Goal: Task Accomplishment & Management: Use online tool/utility

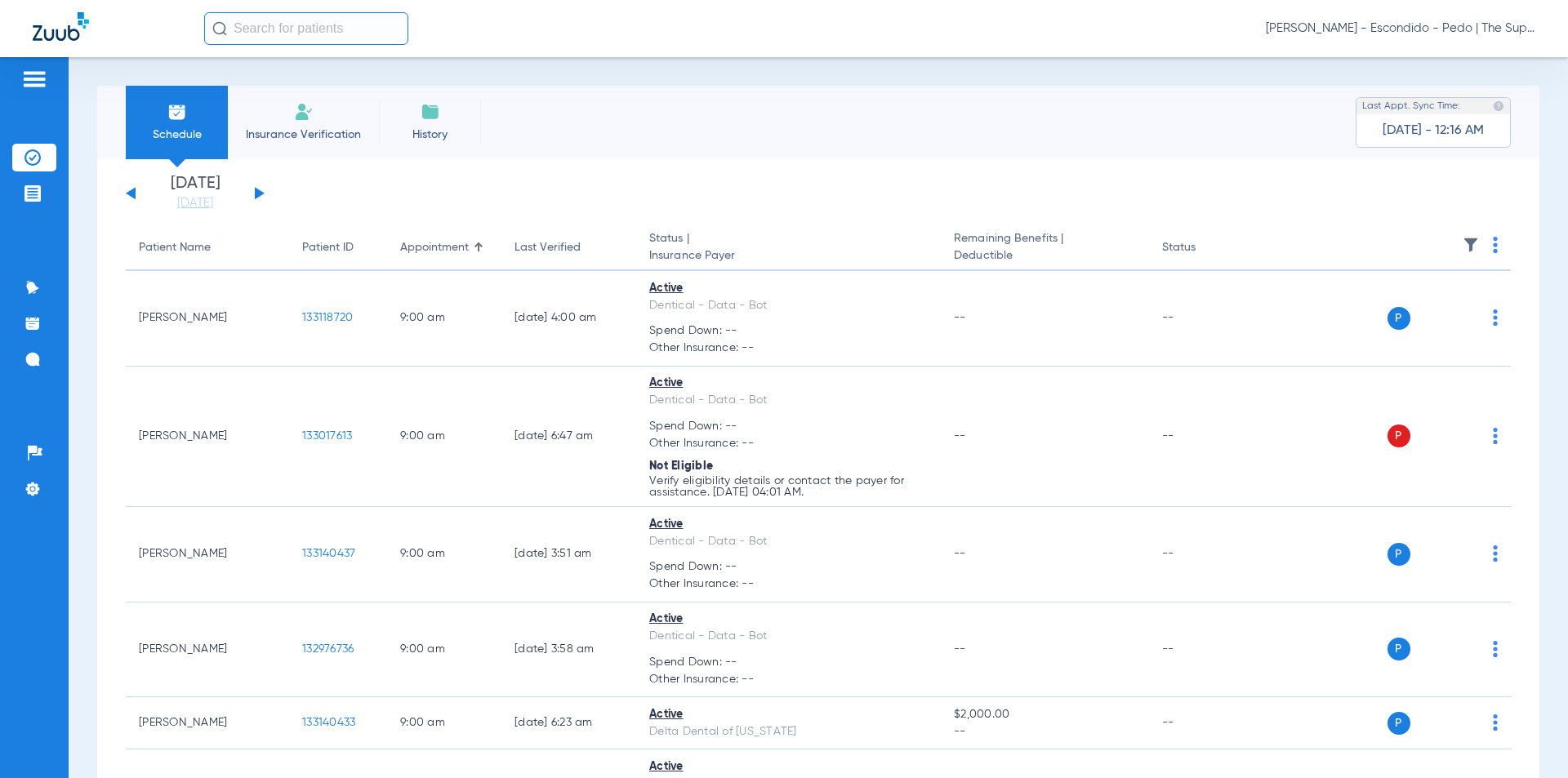
click at [572, 88] on div "Schedule Insurance Verification History Last Appt. Sync Time: [DATE] - 12:16 AM" at bounding box center [818, 122] width 1442 height 74
click at [315, 41] on input "text" at bounding box center [306, 28] width 204 height 32
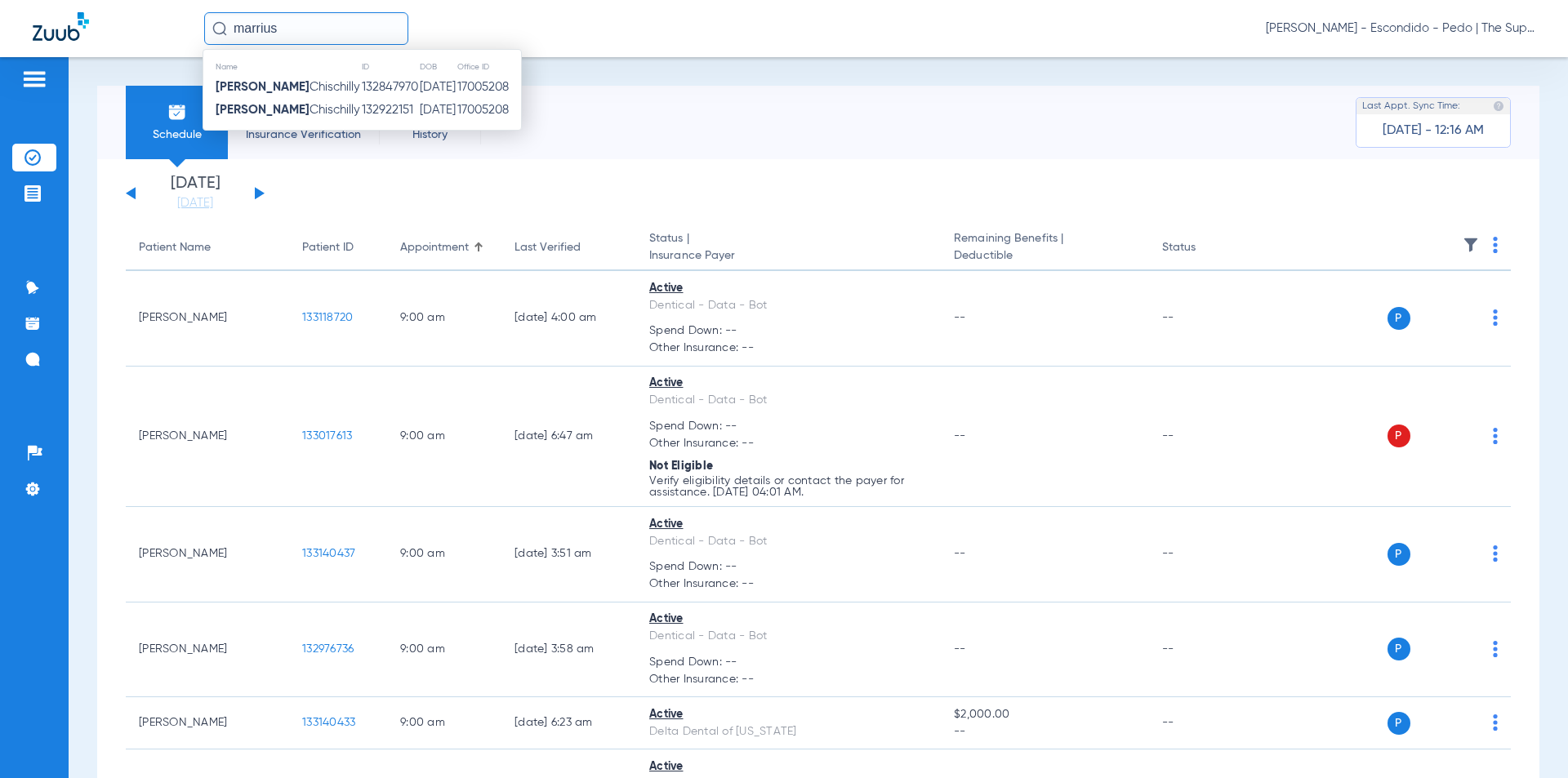
type input "marrius"
click at [419, 92] on td "[DATE]" at bounding box center [437, 87] width 37 height 23
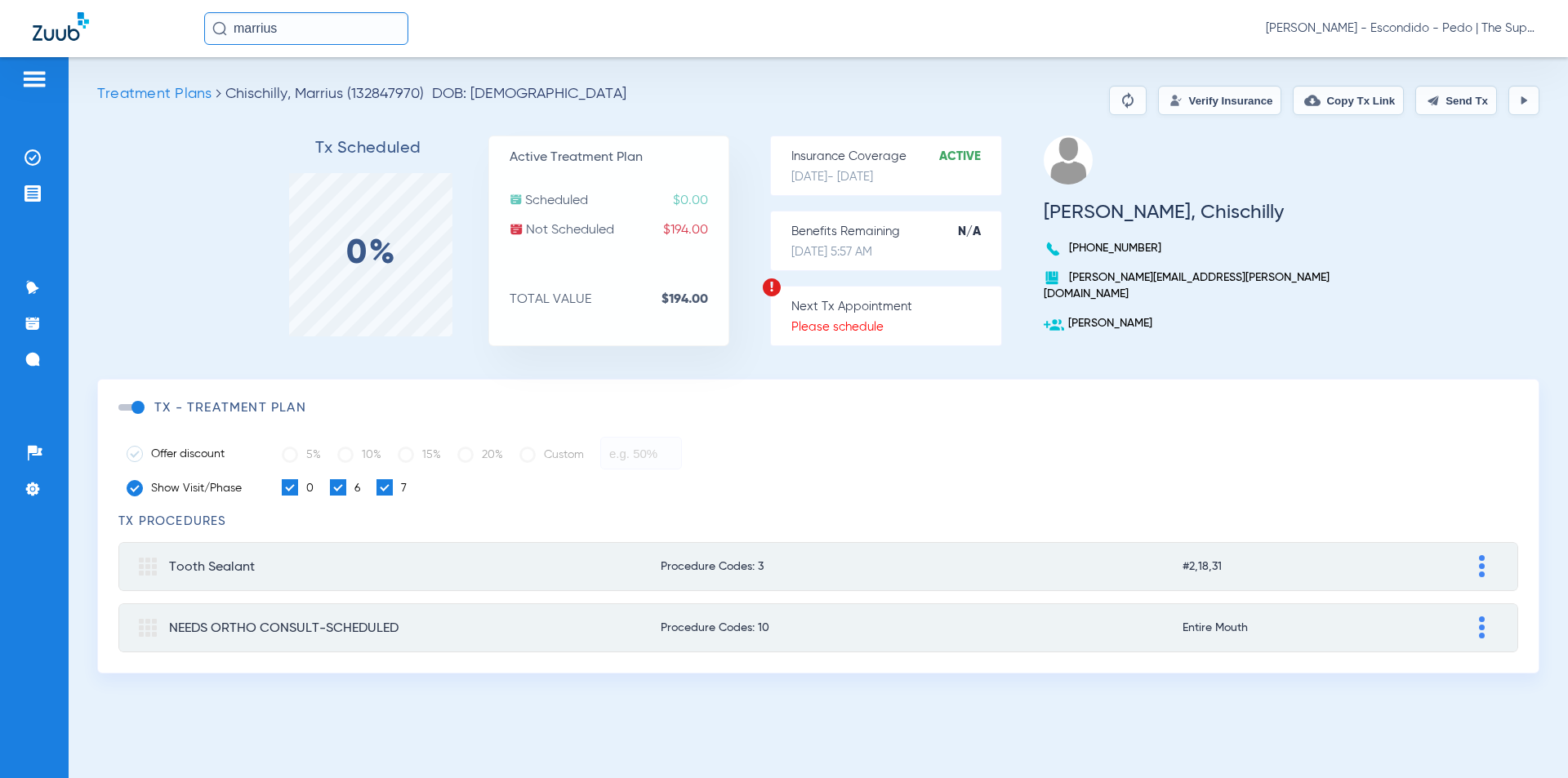
click at [1192, 97] on button "Verify Insurance" at bounding box center [1219, 100] width 123 height 30
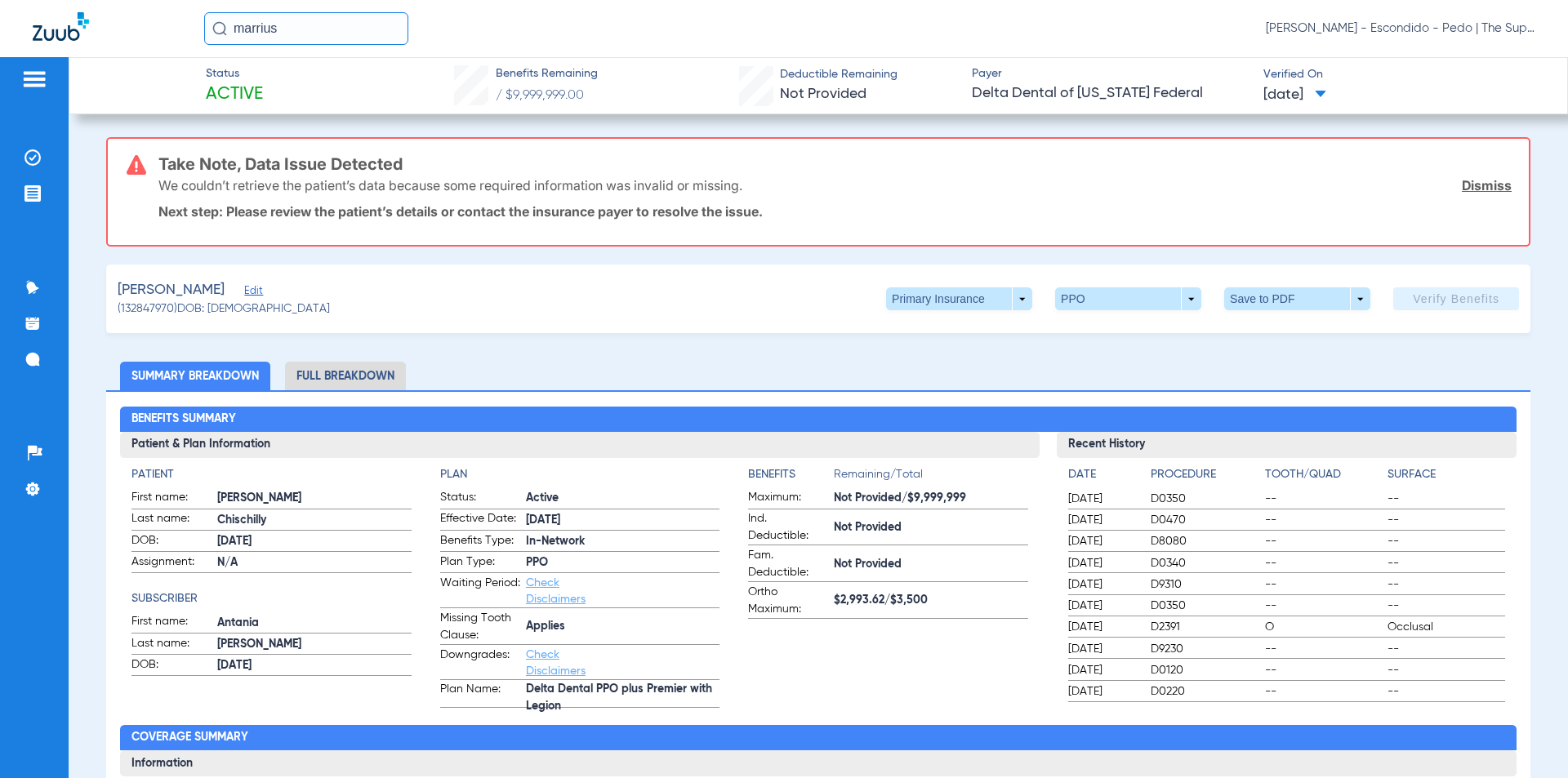
click at [979, 225] on div "Take Note, Data Issue Detected We couldn’t retrieve the patient’s data because …" at bounding box center [835, 191] width 1353 height 106
click at [984, 297] on span at bounding box center [959, 298] width 146 height 23
click at [941, 358] on span "Secondary Insurance" at bounding box center [941, 364] width 108 height 11
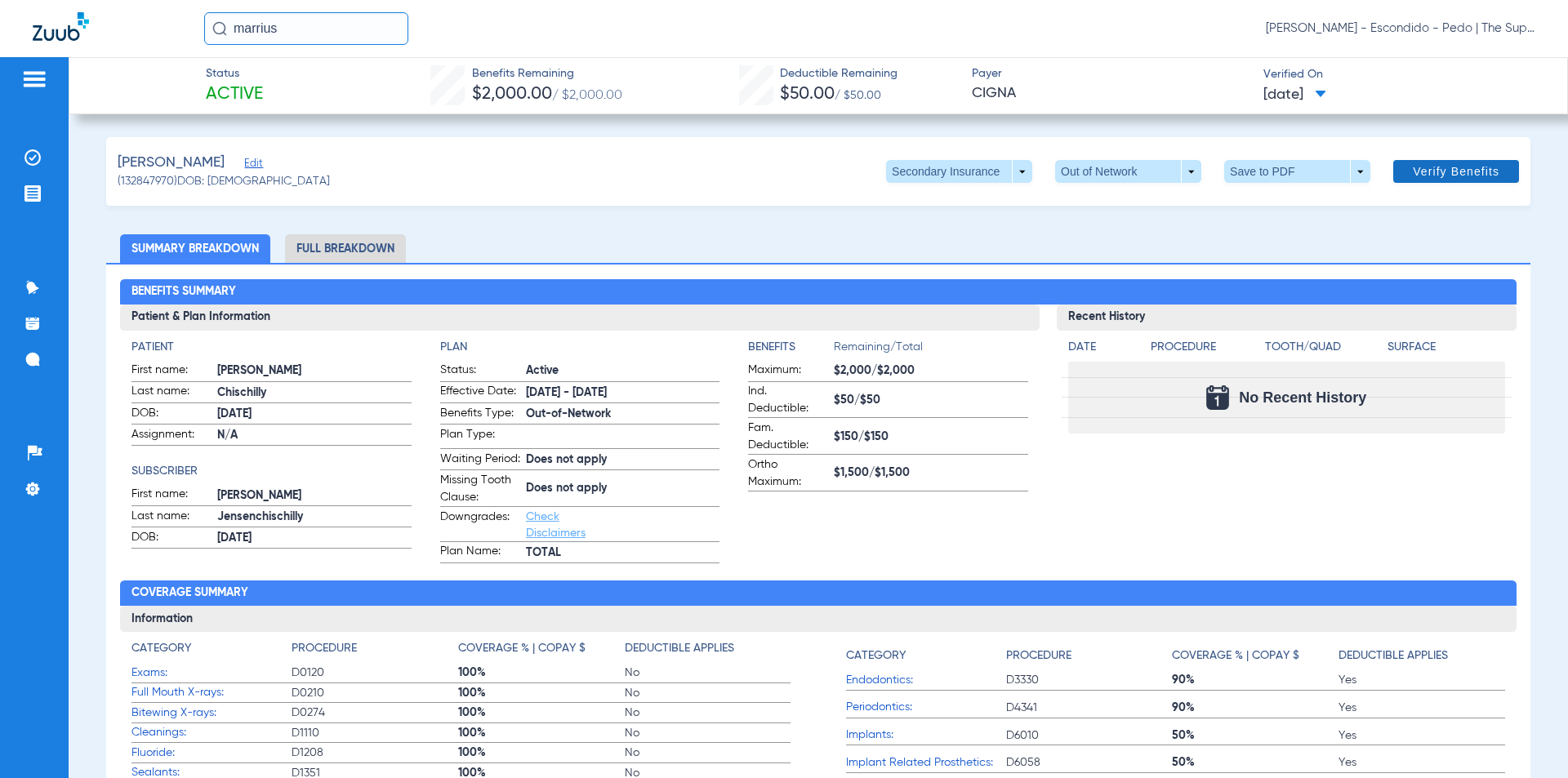
click at [1490, 173] on span at bounding box center [1456, 172] width 126 height 39
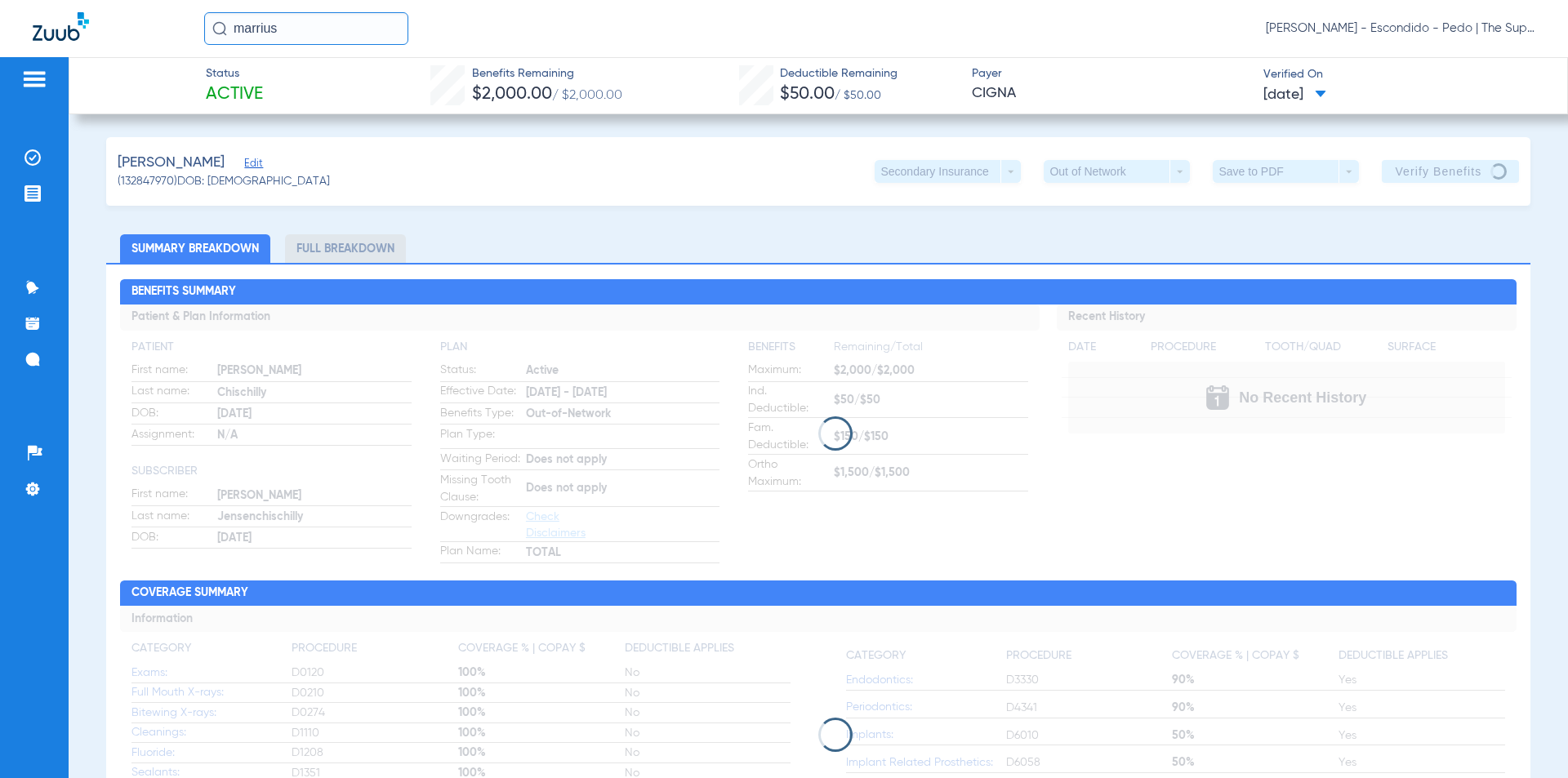
click at [1110, 34] on div "[PERSON_NAME] - Escondido - Pedo | The Super Dentists" at bounding box center [869, 28] width 1331 height 32
click at [599, 23] on div "[PERSON_NAME] - Escondido - Pedo | The Super Dentists" at bounding box center [869, 28] width 1331 height 32
click at [695, 60] on div "Status Active Benefits Remaining $2,000.00 / $2,000.00 Deductible Remaining $50…" at bounding box center [818, 85] width 1499 height 57
click at [592, 141] on div "Chischilly, Marrius Edit (132847970) DOB: 11/19/2012 Secondary Insurance arrow_…" at bounding box center [818, 172] width 1424 height 69
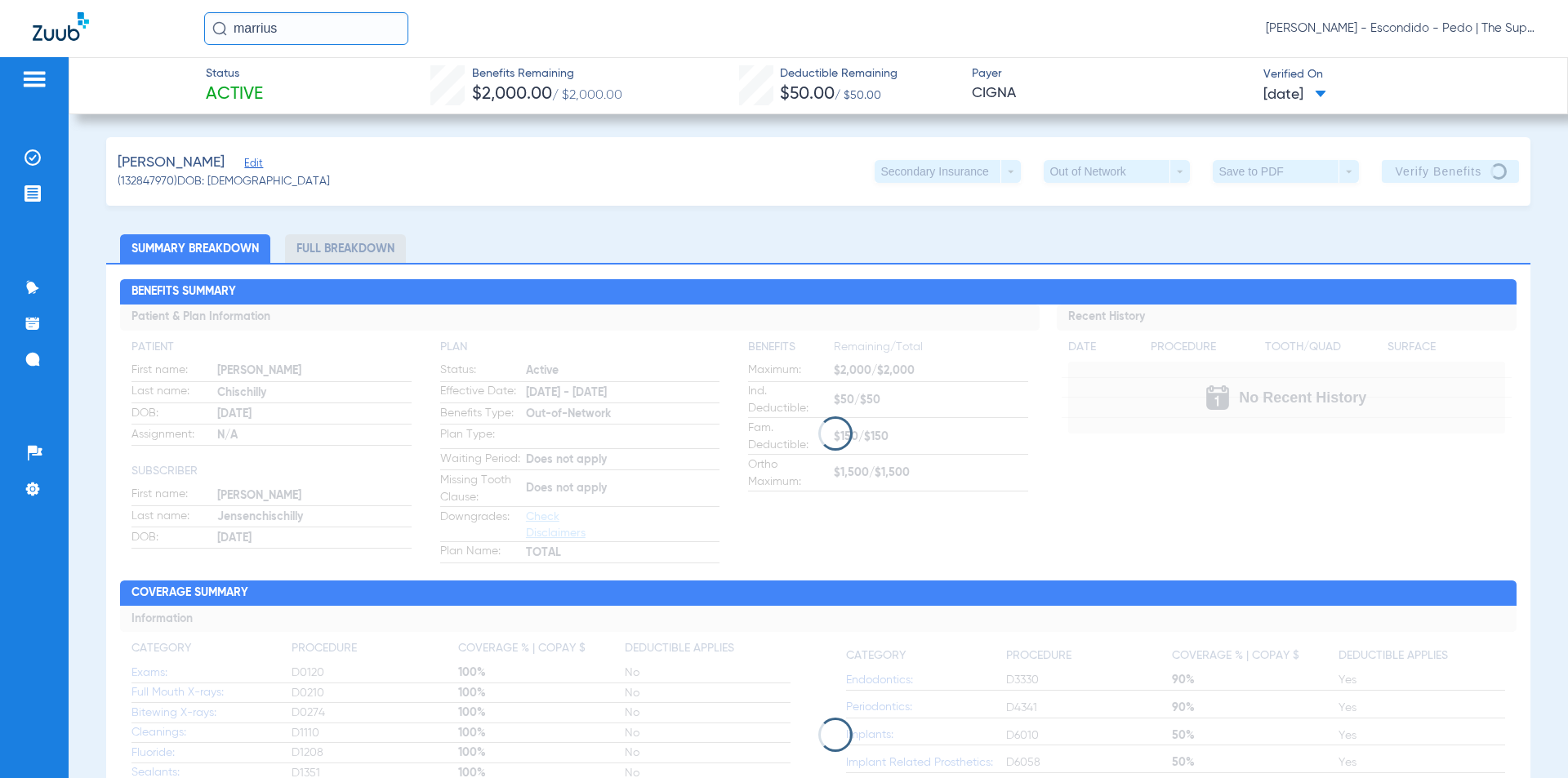
click at [1069, 25] on div "[PERSON_NAME] - Escondido - Pedo | The Super Dentists" at bounding box center [869, 28] width 1331 height 32
click at [618, 201] on div "Chischilly, Marrius Edit (132847970) DOB: 11/19/2012 Secondary Insurance arrow_…" at bounding box center [818, 172] width 1424 height 69
click at [369, 250] on li "Full Breakdown" at bounding box center [346, 249] width 121 height 29
drag, startPoint x: 366, startPoint y: 252, endPoint x: 294, endPoint y: 256, distance: 72.1
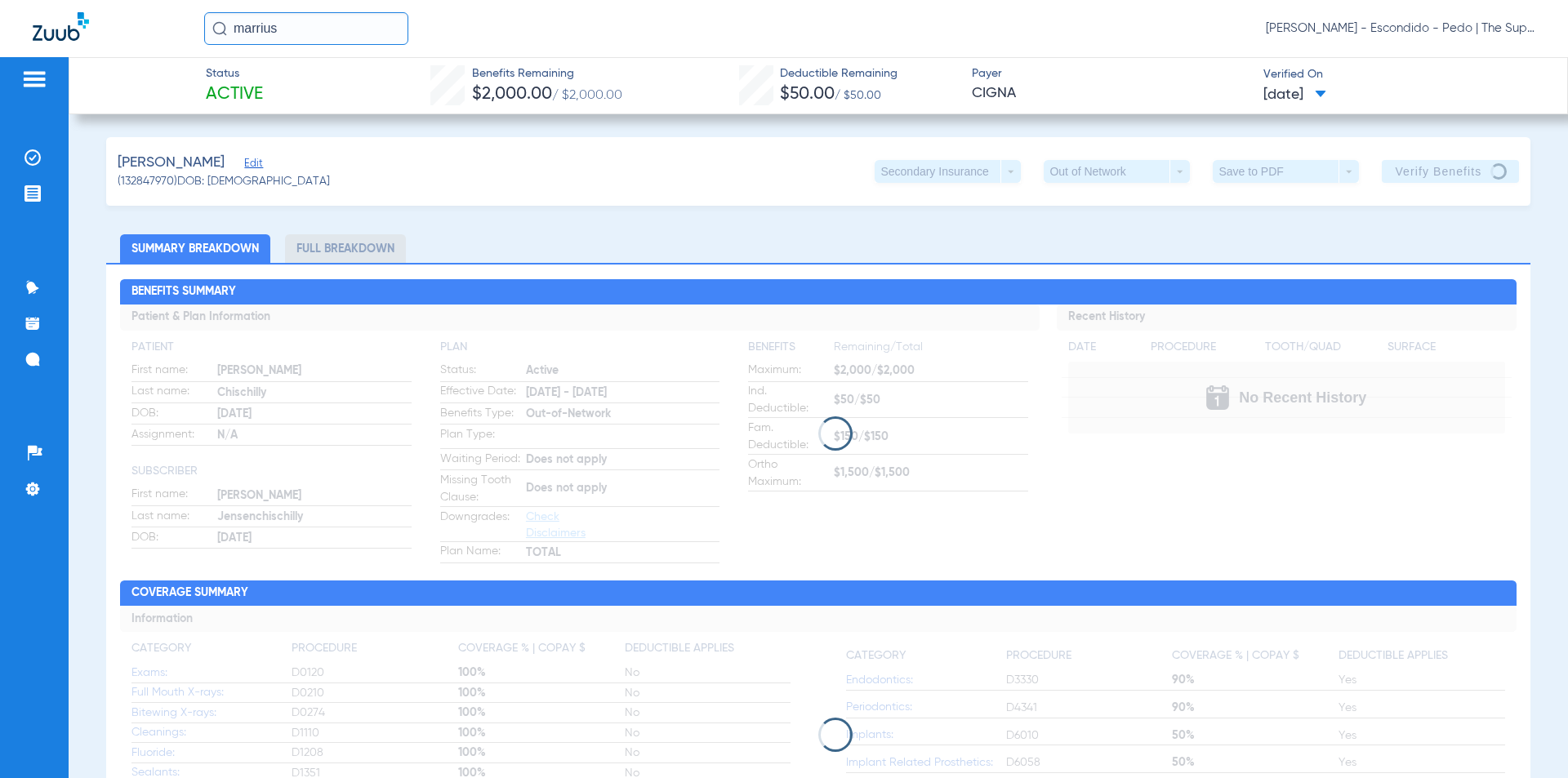
click at [365, 252] on li "Full Breakdown" at bounding box center [346, 249] width 121 height 29
click at [264, 256] on li "Summary Breakdown" at bounding box center [195, 249] width 150 height 29
click at [244, 259] on li "Summary Breakdown" at bounding box center [195, 249] width 150 height 29
click at [326, 240] on li "Full Breakdown" at bounding box center [346, 249] width 121 height 29
click at [966, 239] on ul "Summary Breakdown Full Breakdown" at bounding box center [818, 249] width 1424 height 29
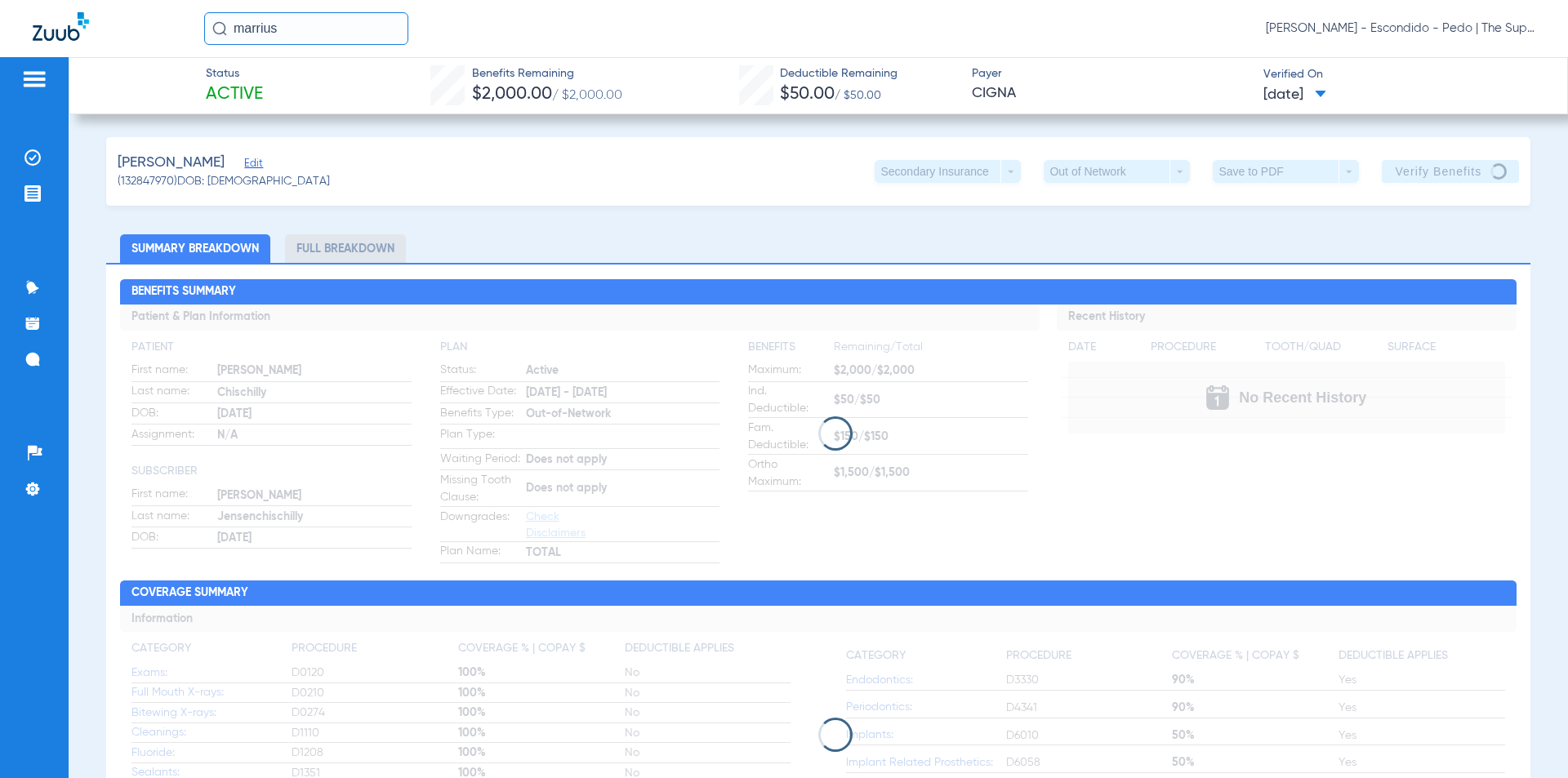
click at [966, 239] on ul "Summary Breakdown Full Breakdown" at bounding box center [818, 249] width 1424 height 29
click at [967, 239] on ul "Summary Breakdown Full Breakdown" at bounding box center [818, 249] width 1424 height 29
click at [1110, 87] on span "CIGNA" at bounding box center [1110, 93] width 278 height 20
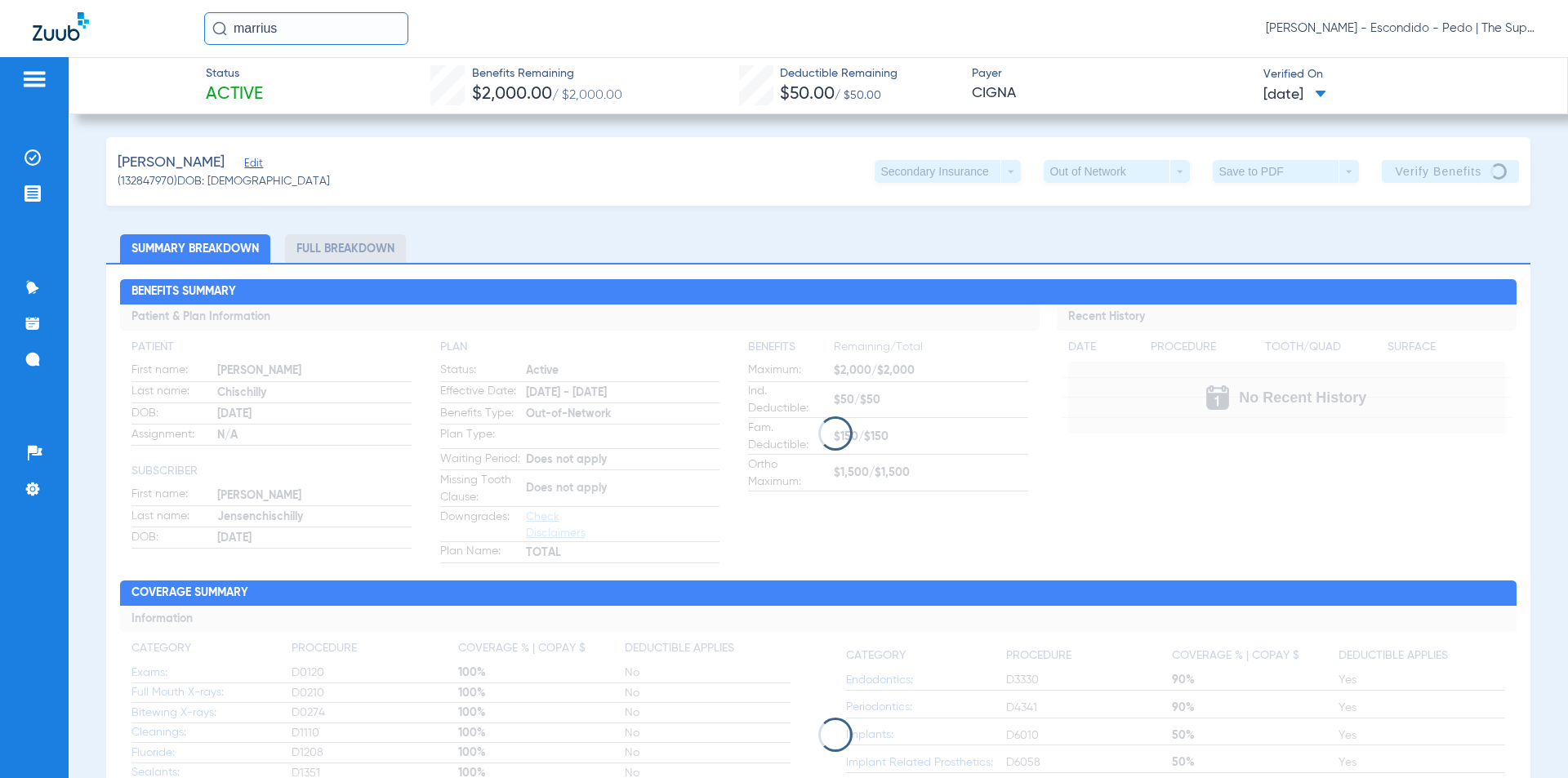
click at [1269, 96] on span "[DATE]" at bounding box center [1294, 95] width 63 height 20
click at [1153, 91] on div at bounding box center [784, 389] width 1568 height 778
click at [1104, 54] on div "[PERSON_NAME] - Escondido - Pedo | The Super Dentists" at bounding box center [784, 28] width 1568 height 57
click at [1130, 71] on span "Payer" at bounding box center [1110, 74] width 278 height 17
click at [1130, 69] on span "Payer" at bounding box center [1110, 74] width 278 height 17
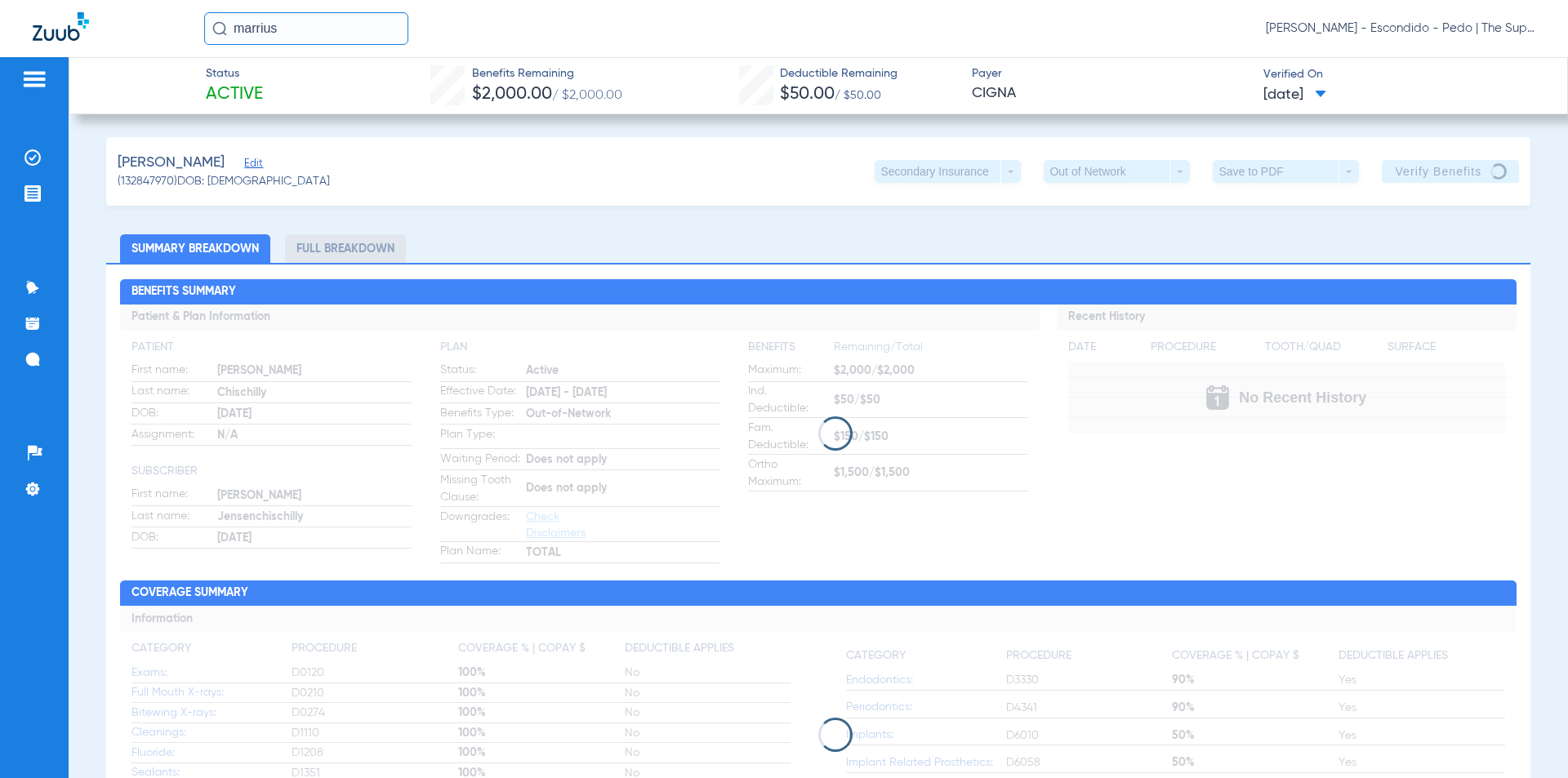
click at [1130, 69] on span "Payer" at bounding box center [1110, 74] width 278 height 17
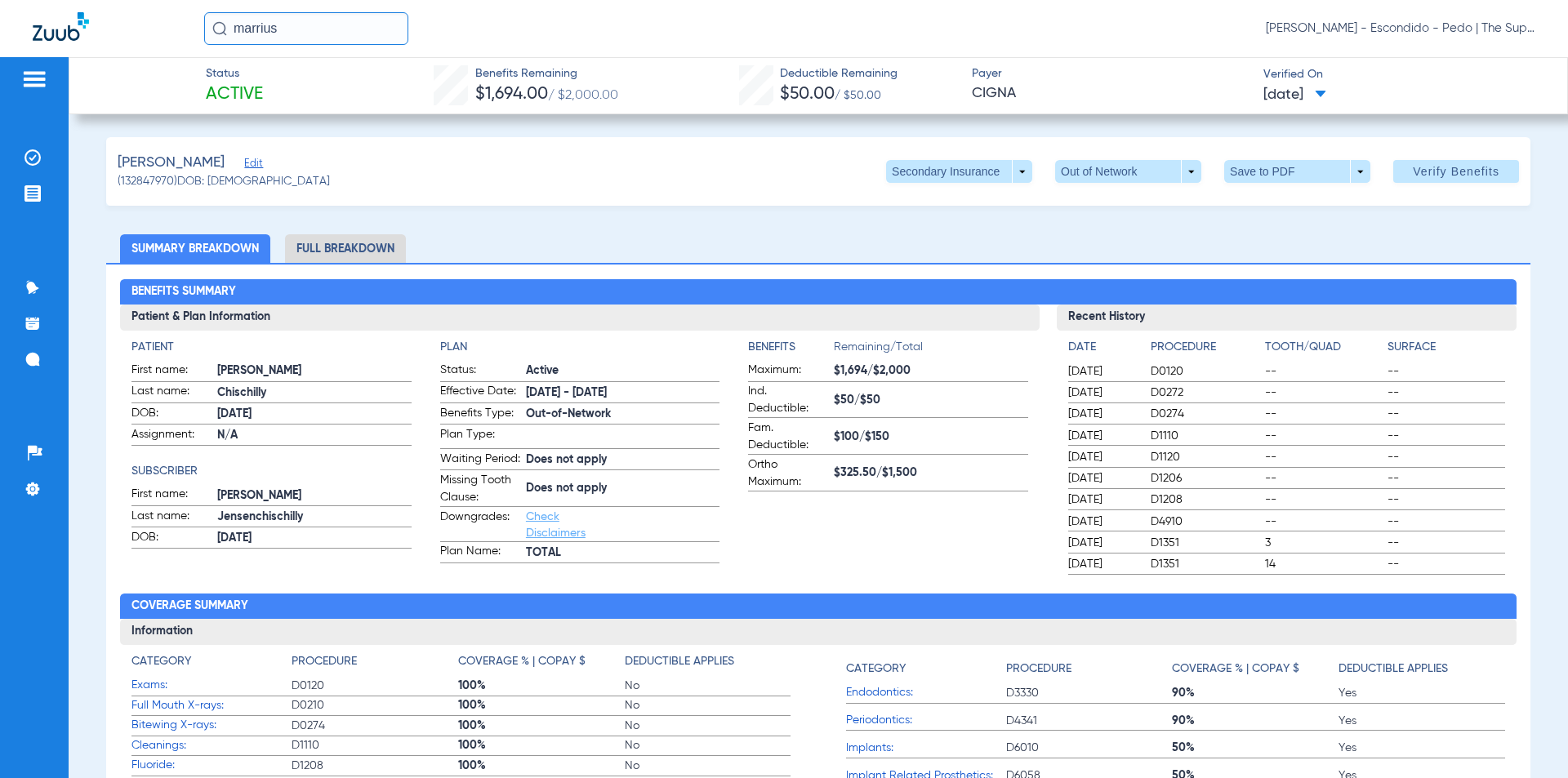
click at [1134, 94] on span "CIGNA" at bounding box center [1110, 93] width 278 height 20
click at [1090, 53] on div "[PERSON_NAME] - Escondido - Pedo | The Super Dentists" at bounding box center [784, 28] width 1568 height 57
click at [1012, 163] on span at bounding box center [959, 171] width 146 height 23
click at [973, 203] on span "Primary Insurance" at bounding box center [941, 204] width 108 height 11
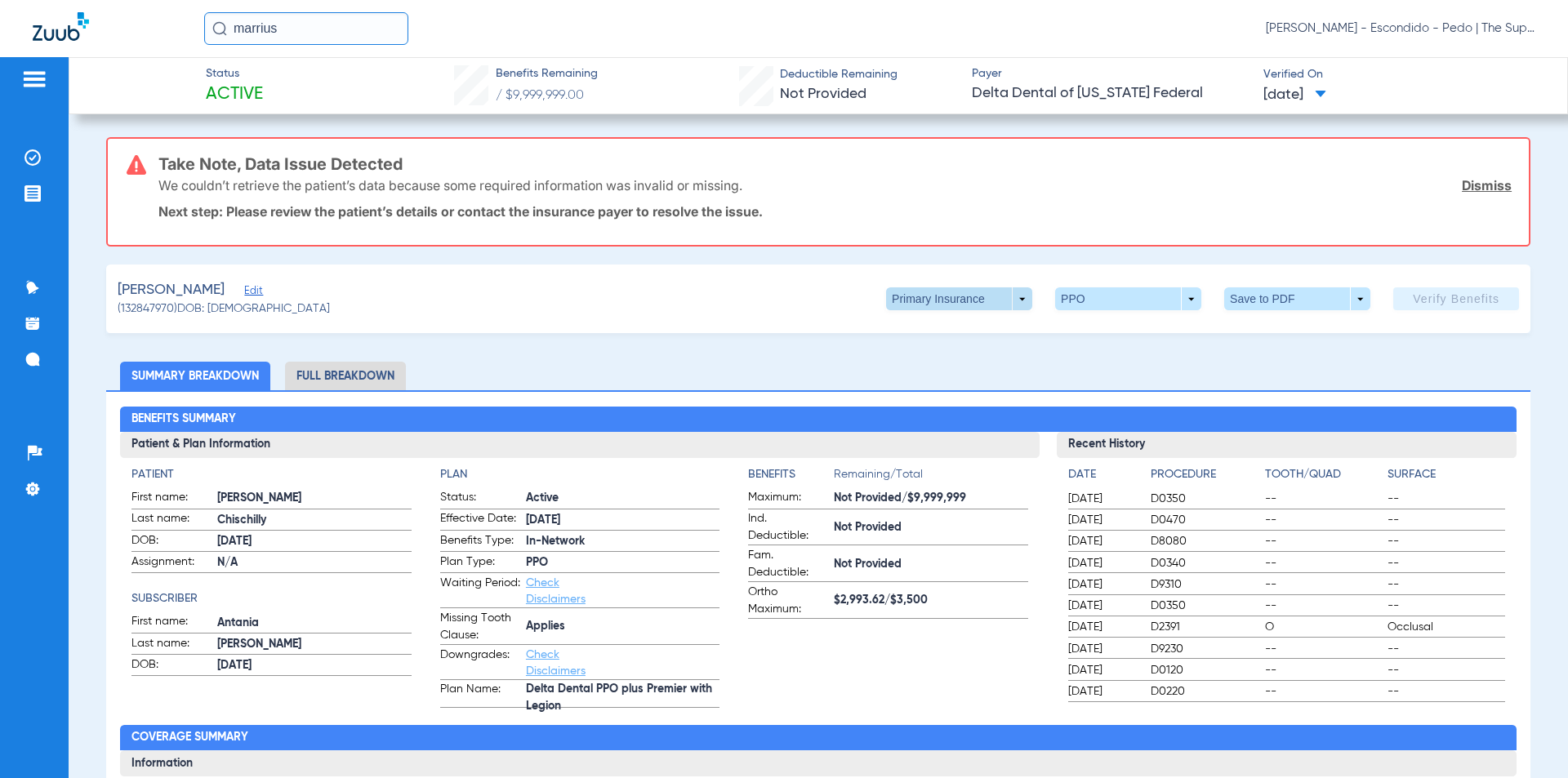
click at [1012, 300] on span at bounding box center [959, 298] width 146 height 23
click at [952, 364] on span "Secondary Insurance" at bounding box center [941, 364] width 108 height 11
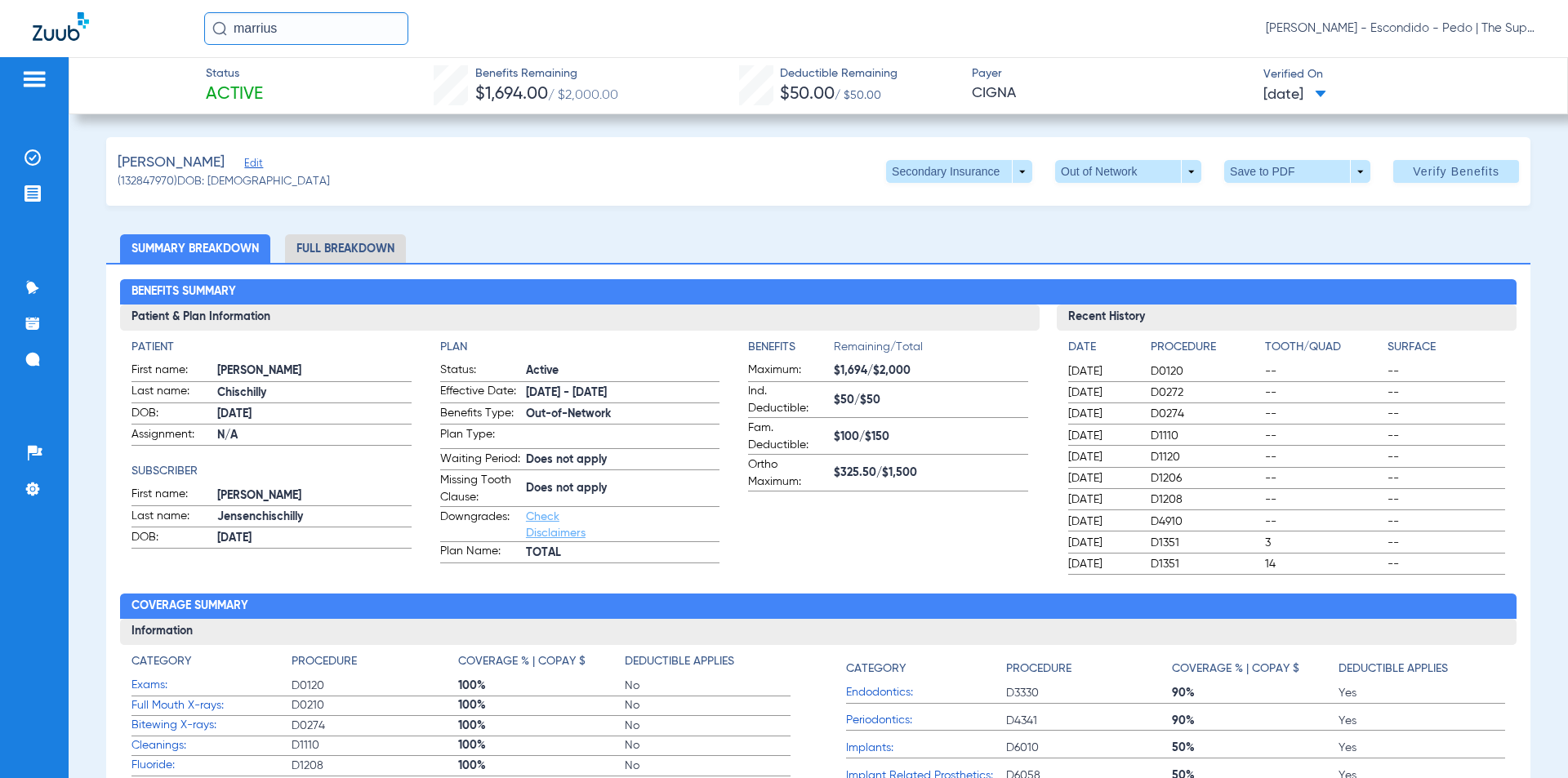
click at [1131, 41] on div "[PERSON_NAME] - Escondido - Pedo | The Super Dentists" at bounding box center [869, 28] width 1331 height 32
click at [1047, 78] on span "Payer" at bounding box center [1110, 74] width 278 height 17
click at [811, 244] on ul "Summary Breakdown Full Breakdown" at bounding box center [818, 249] width 1424 height 29
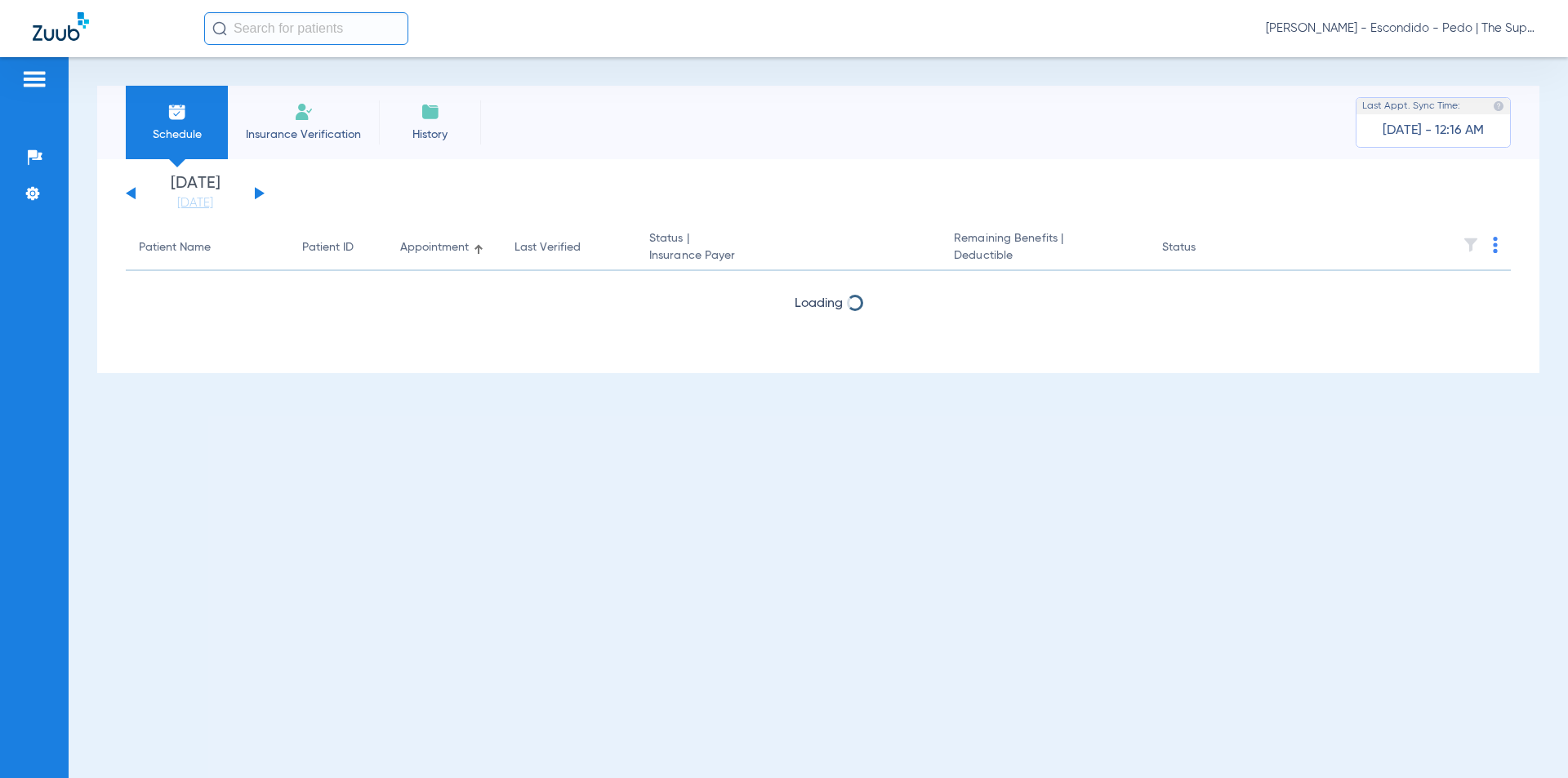
click at [738, 142] on div "Schedule Insurance Verification History Last Appt. Sync Time: [DATE] - 12:16 AM" at bounding box center [818, 122] width 1442 height 74
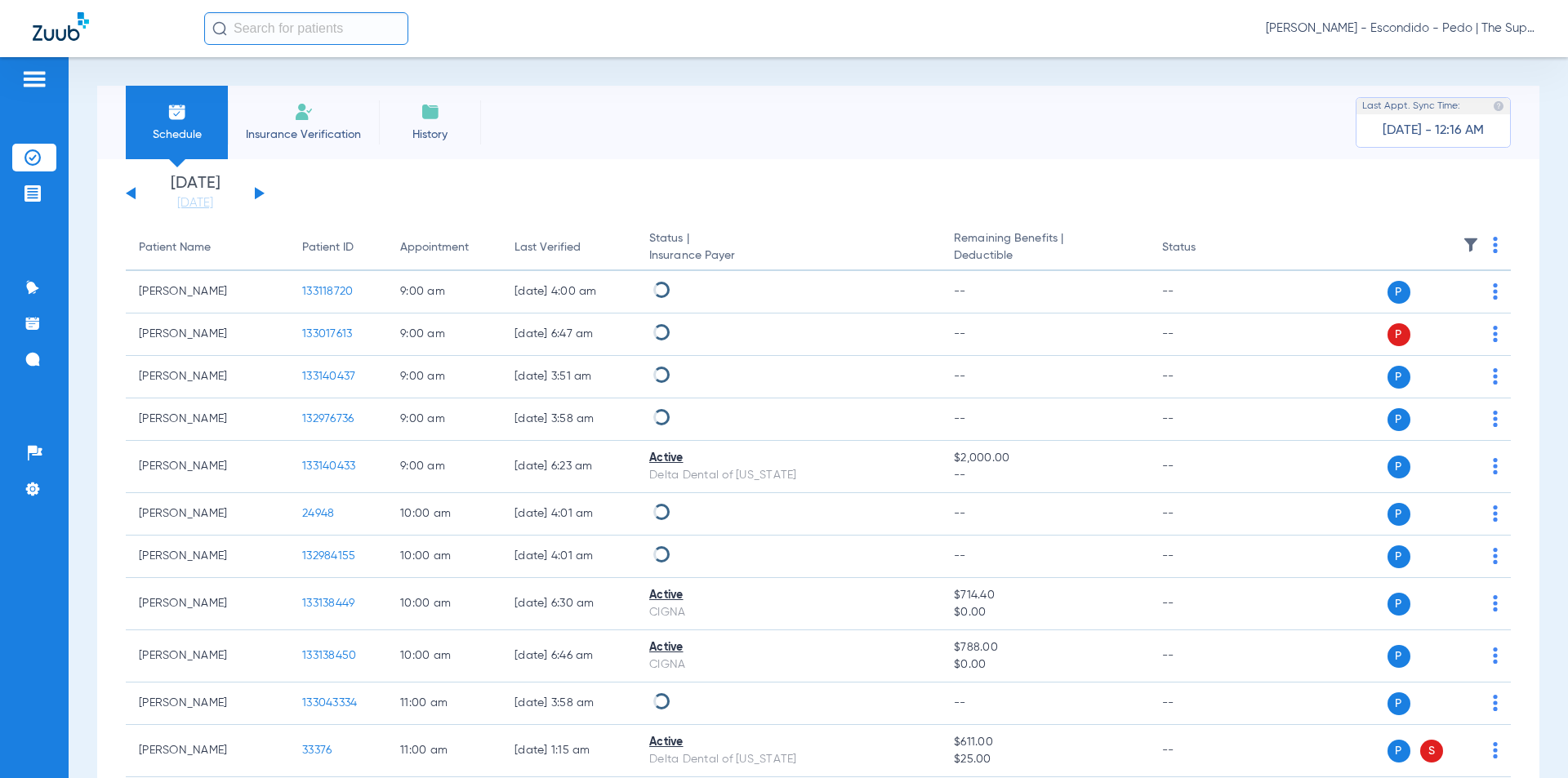
click at [279, 22] on input "text" at bounding box center [306, 28] width 204 height 32
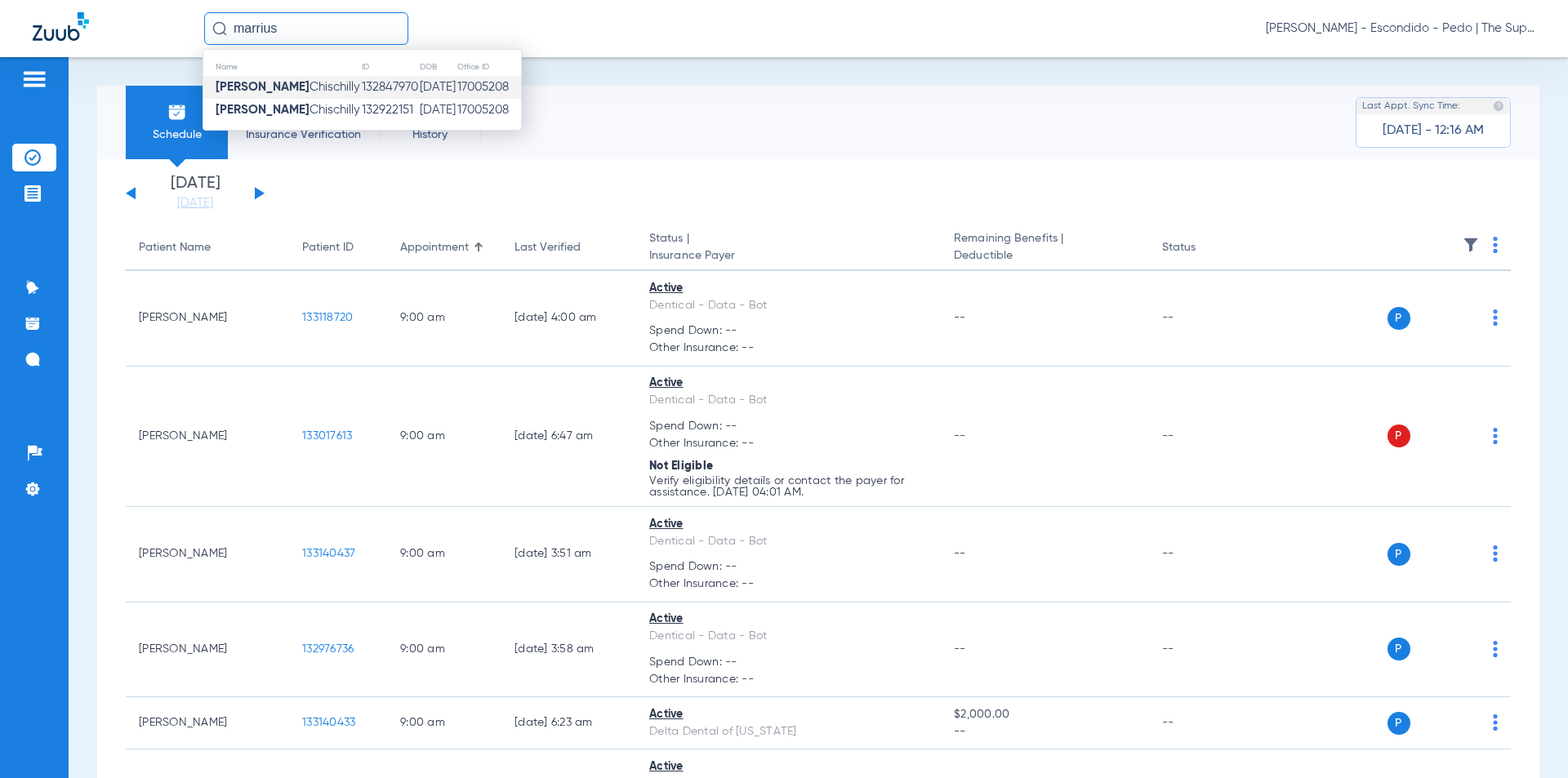
type input "marrius"
click at [419, 82] on td "[DATE]" at bounding box center [437, 87] width 37 height 23
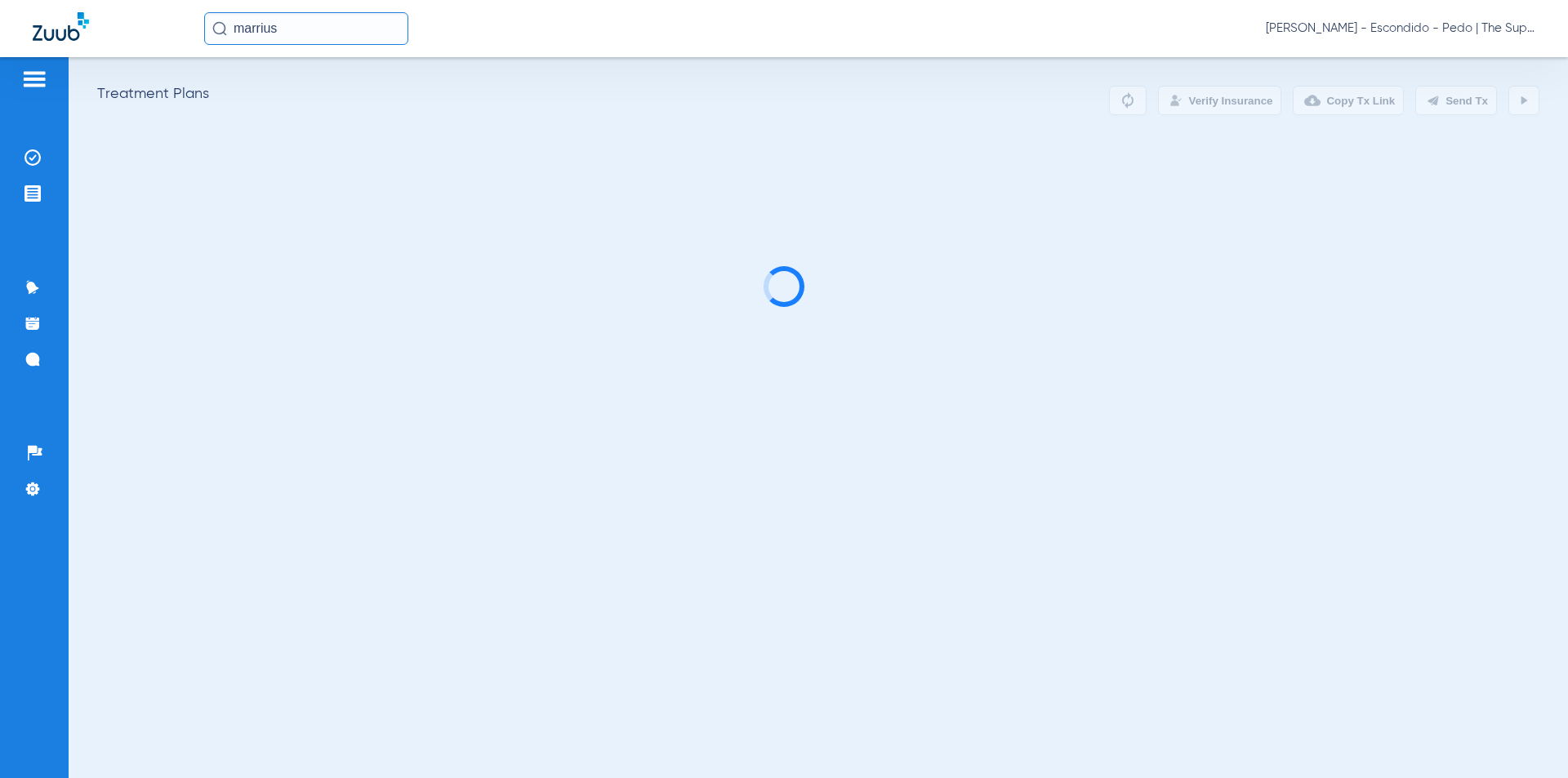
click at [839, 19] on div "[PERSON_NAME] - Escondido - Pedo | The Super Dentists" at bounding box center [869, 28] width 1331 height 32
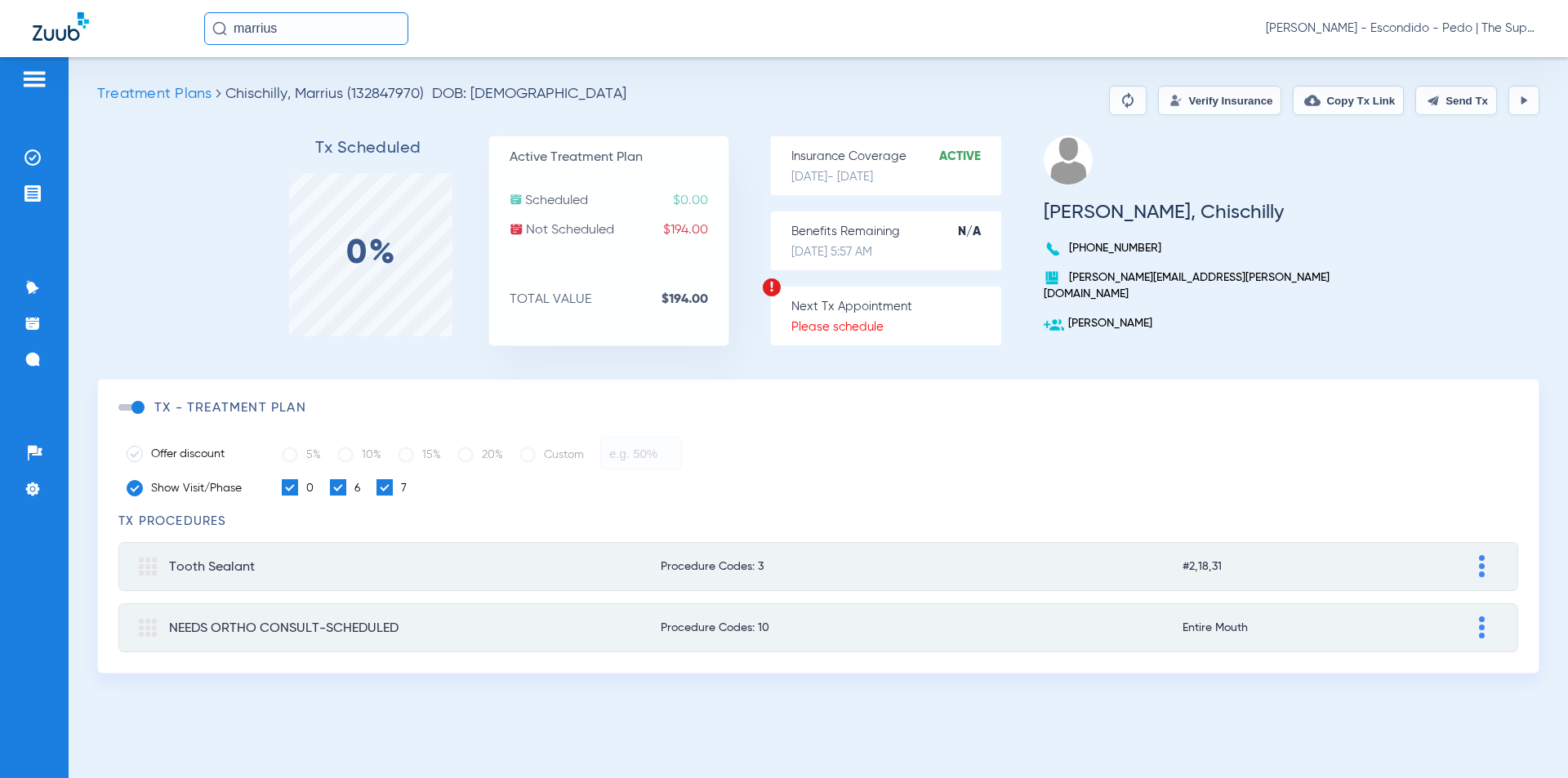
click at [1163, 111] on button "Verify Insurance" at bounding box center [1219, 100] width 123 height 30
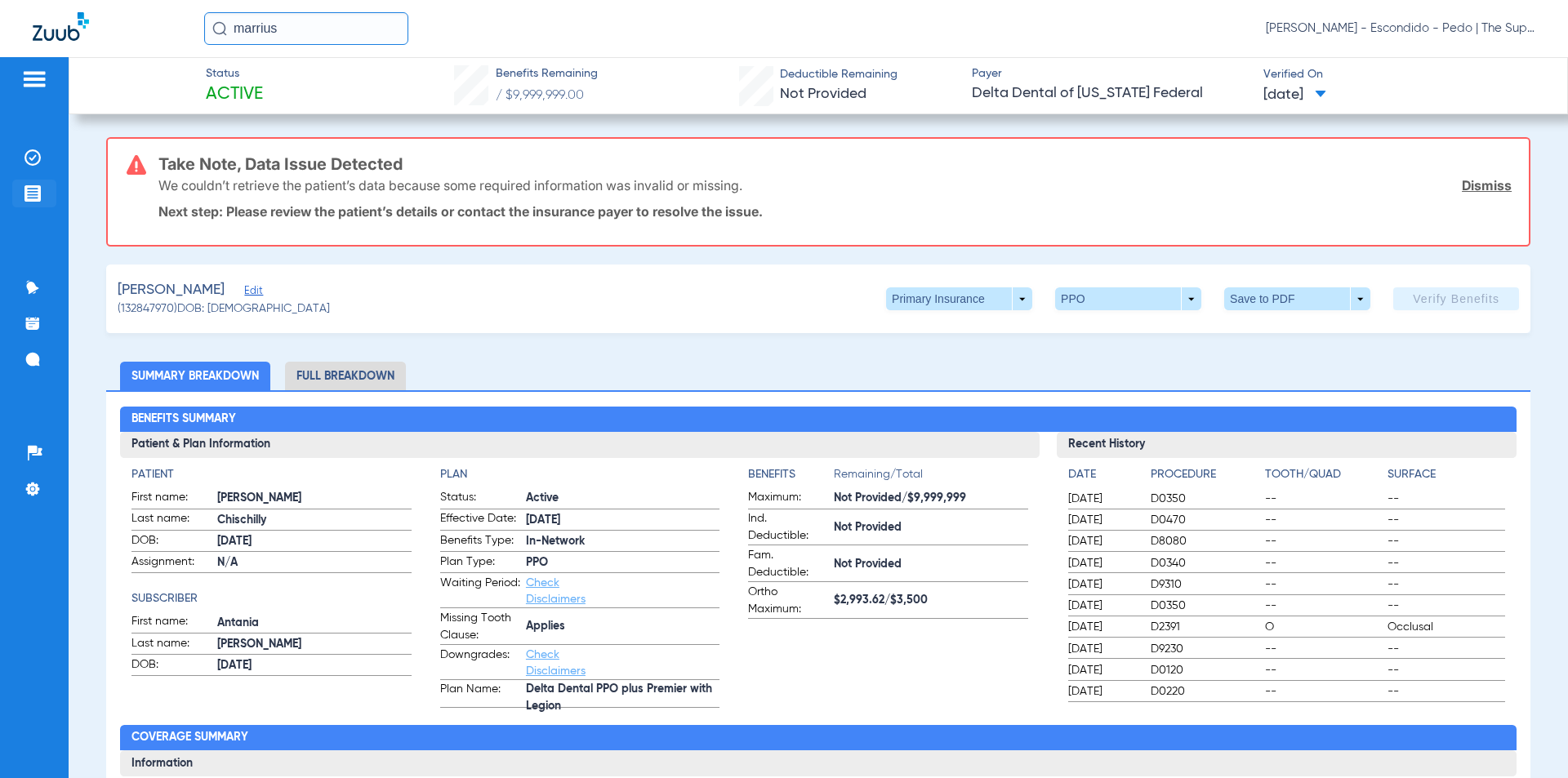
click at [34, 185] on img at bounding box center [32, 193] width 16 height 16
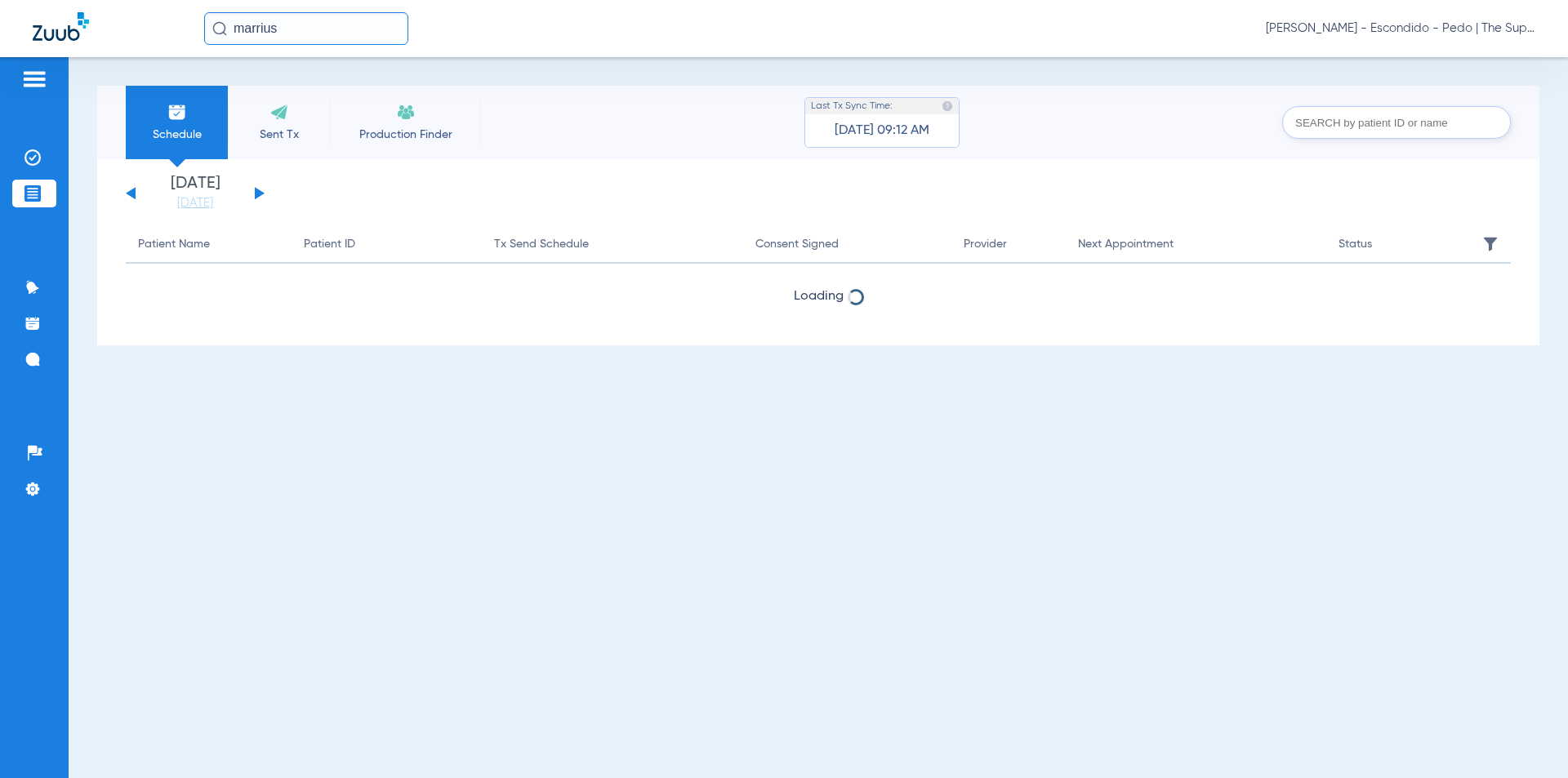
click at [684, 127] on div "Schedule Sent Tx Production Finder Last Tx Sync Time: [DATE] 09:12 AM" at bounding box center [818, 122] width 1442 height 74
click at [46, 153] on li "Insurance Verification" at bounding box center [34, 157] width 44 height 28
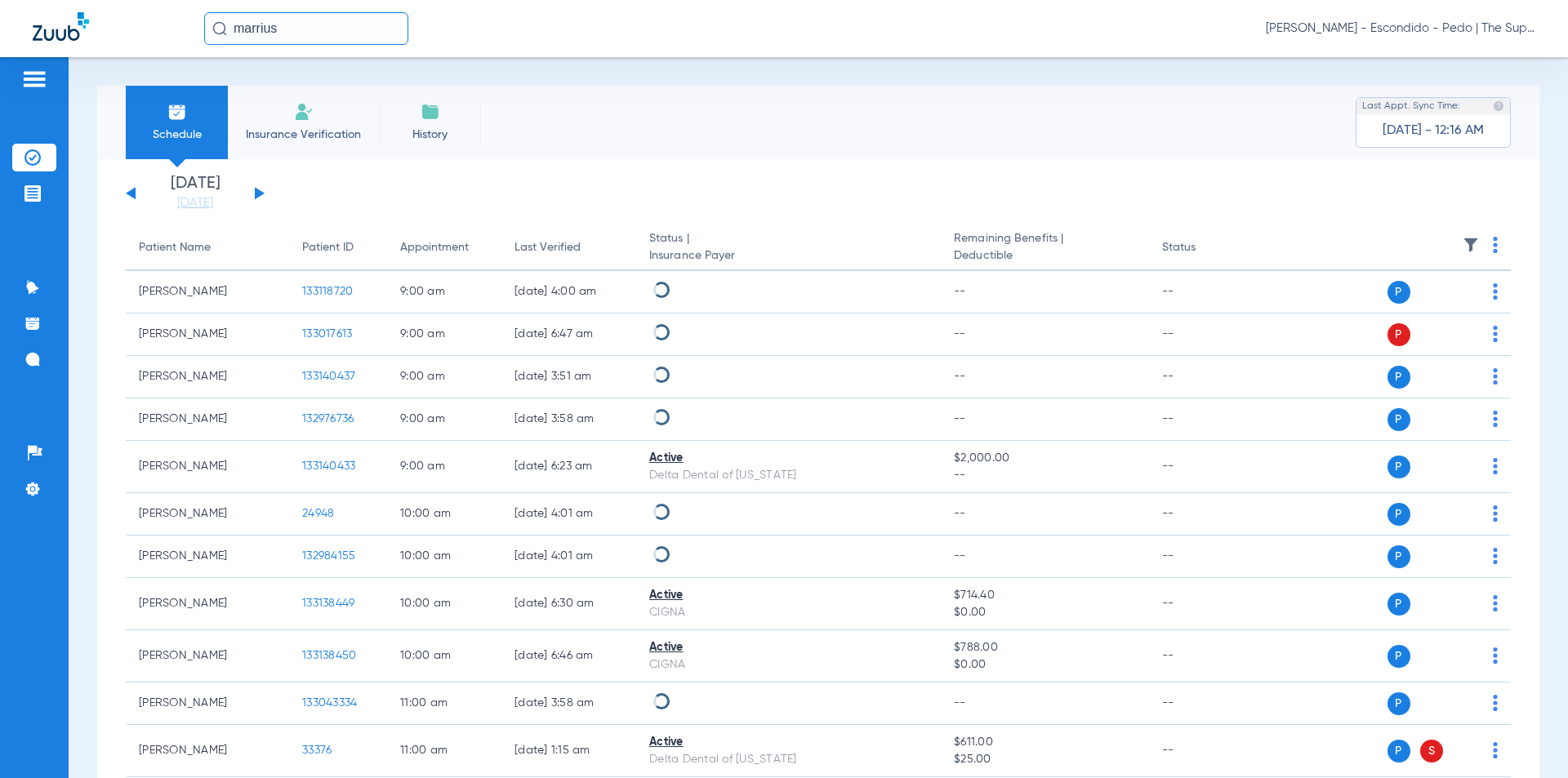
click at [348, 122] on li "Insurance Verification" at bounding box center [303, 122] width 151 height 74
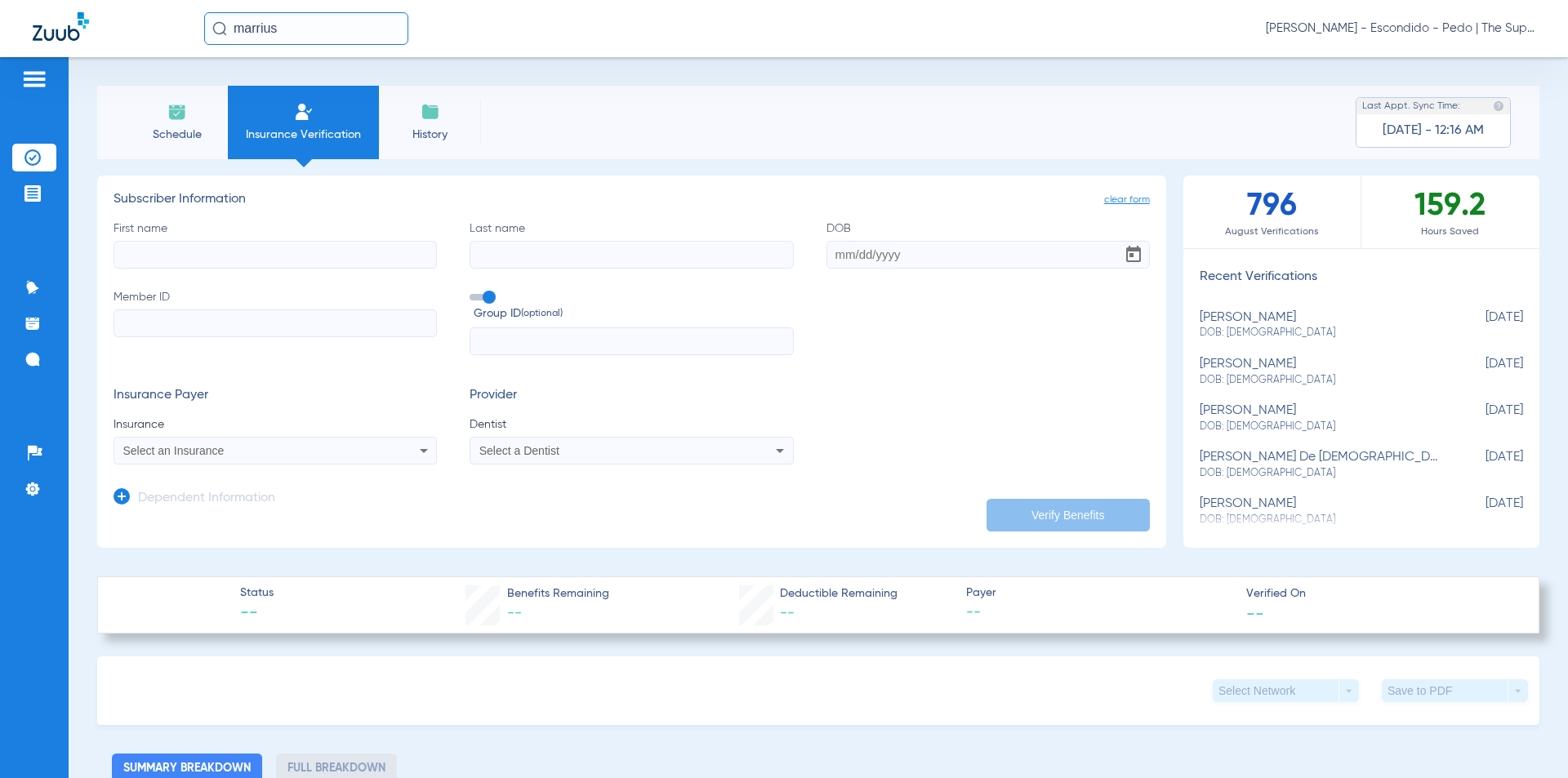
click at [299, 256] on input "First name" at bounding box center [275, 255] width 324 height 28
type input "[PERSON_NAME]"
click at [482, 254] on input "Last name" at bounding box center [631, 255] width 324 height 28
type input "Chischilly"
click at [186, 327] on input "Member ID" at bounding box center [275, 323] width 324 height 28
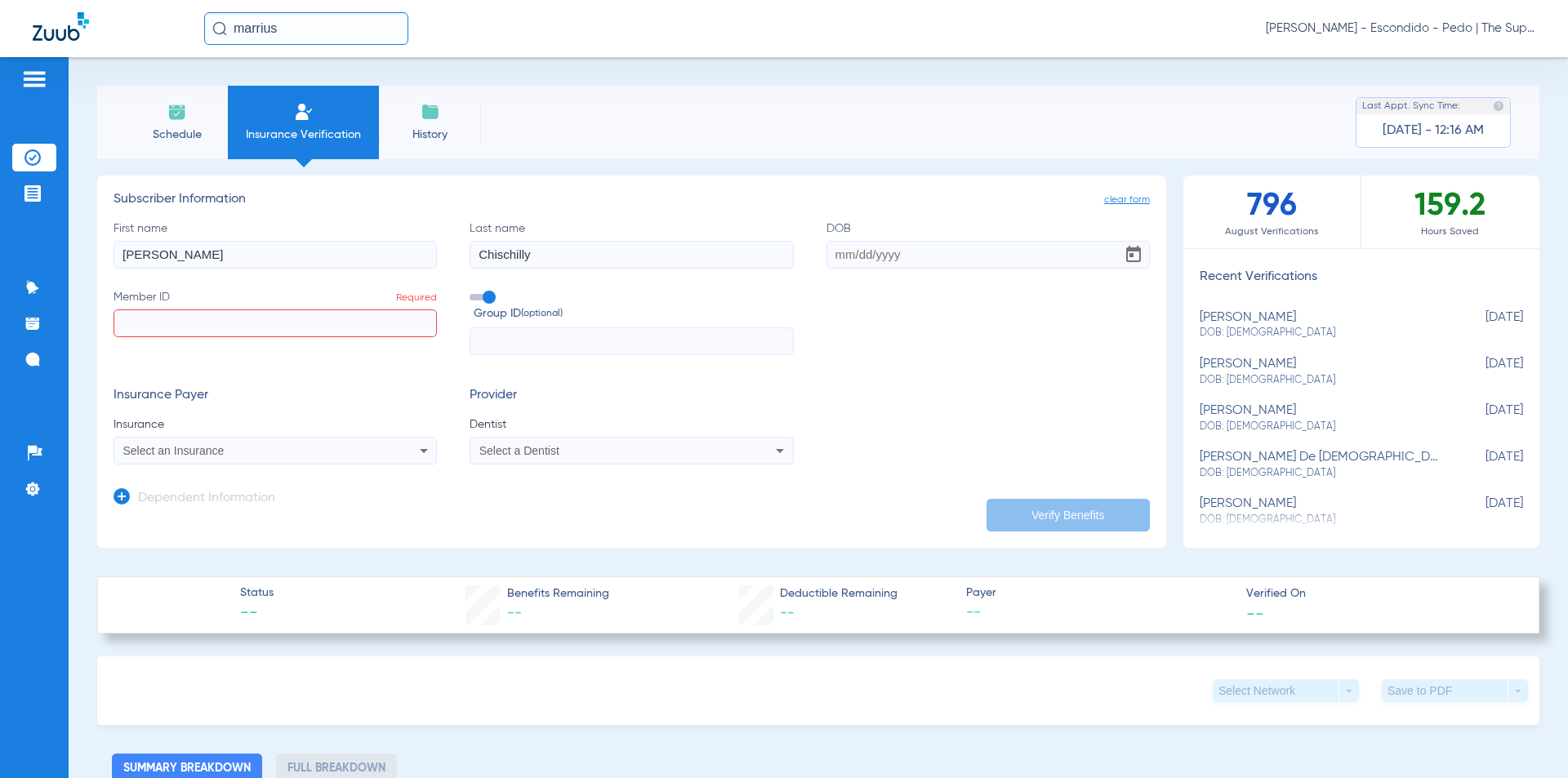
click at [151, 327] on input "Member ID Required" at bounding box center [275, 323] width 324 height 28
paste input "902715929"
type input "902715929"
click at [425, 455] on icon at bounding box center [423, 450] width 20 height 20
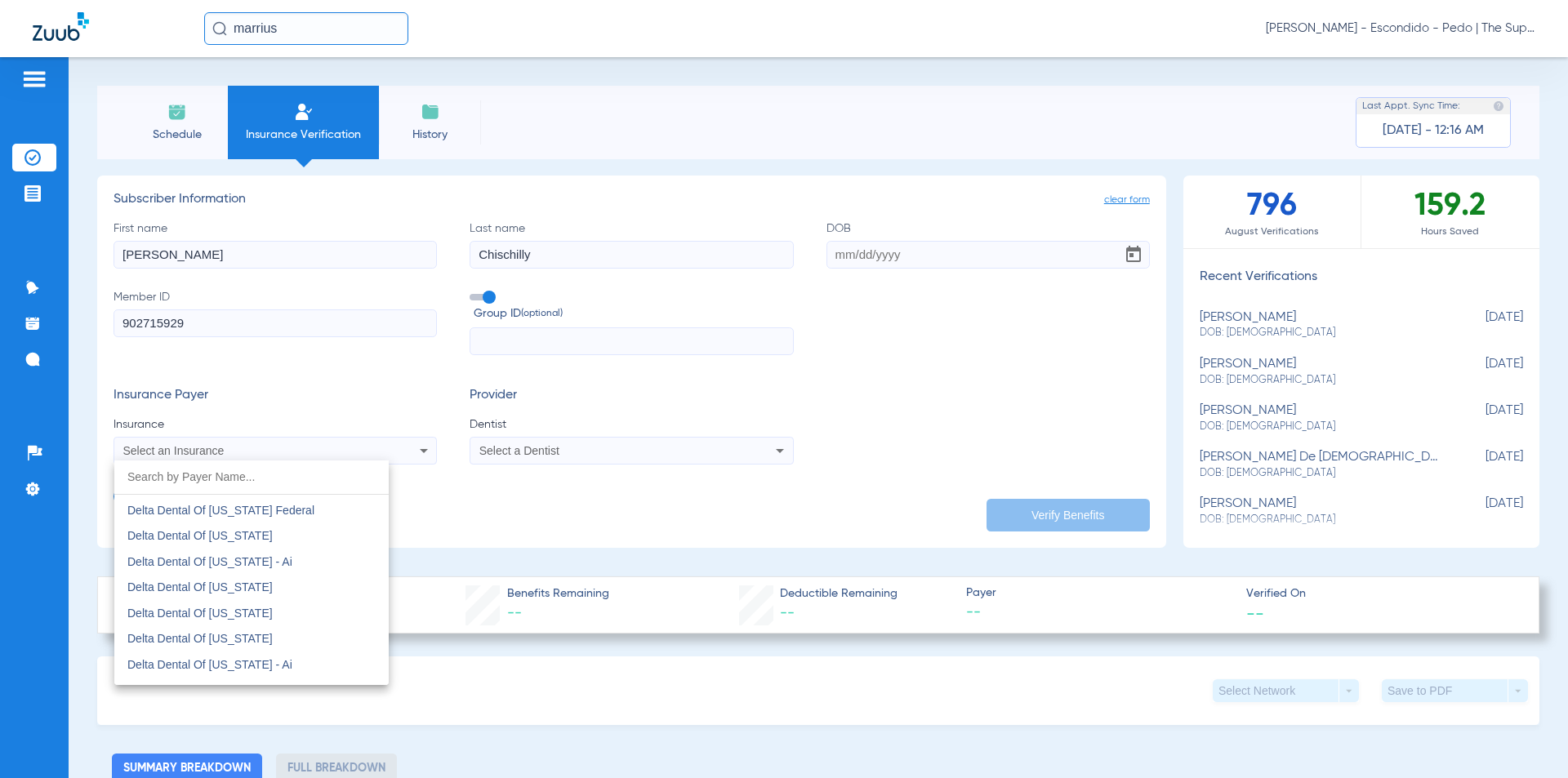
scroll to position [3049, 0]
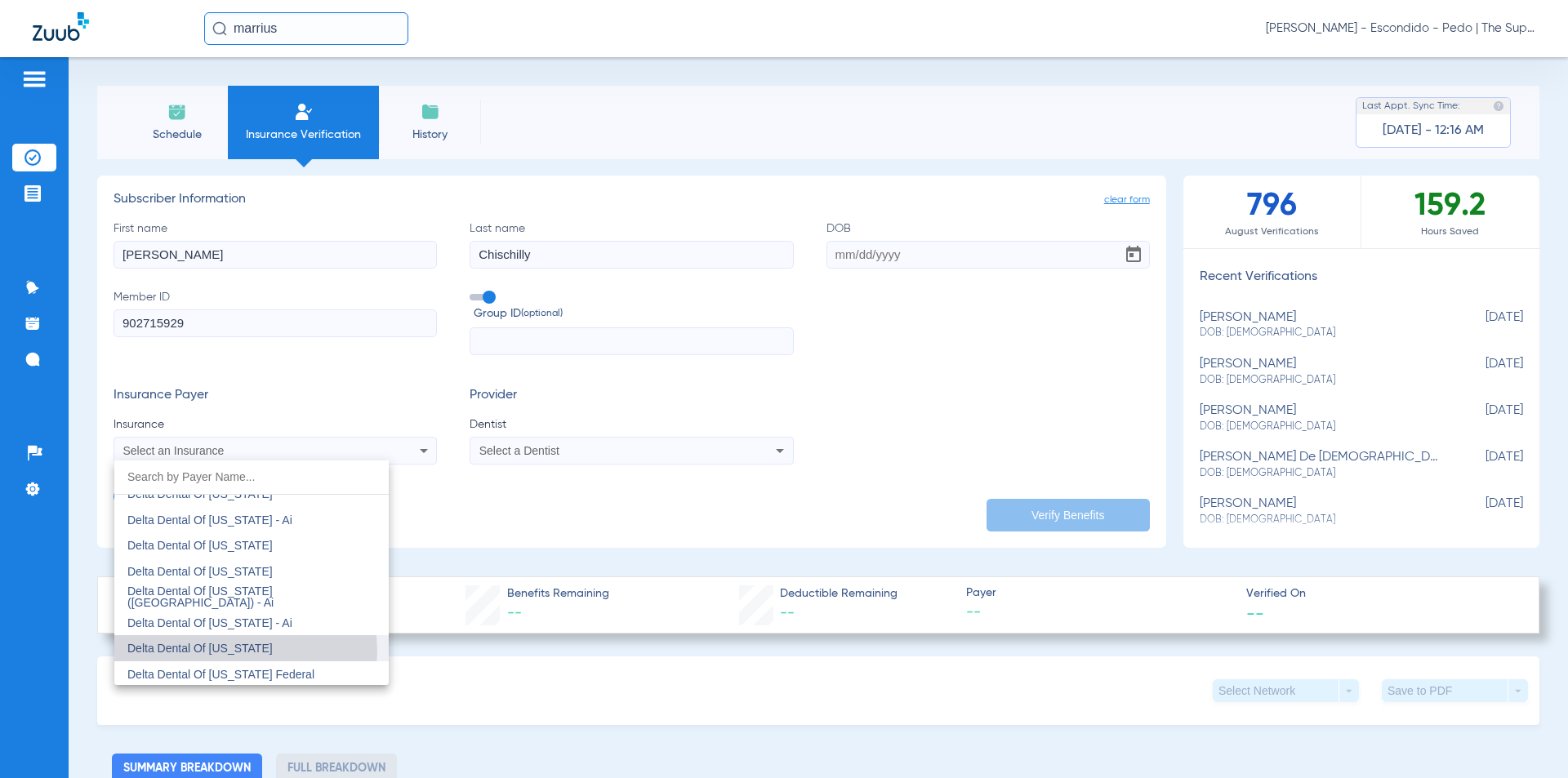
click at [230, 651] on span "Delta Dental Of [US_STATE]" at bounding box center [200, 648] width 145 height 13
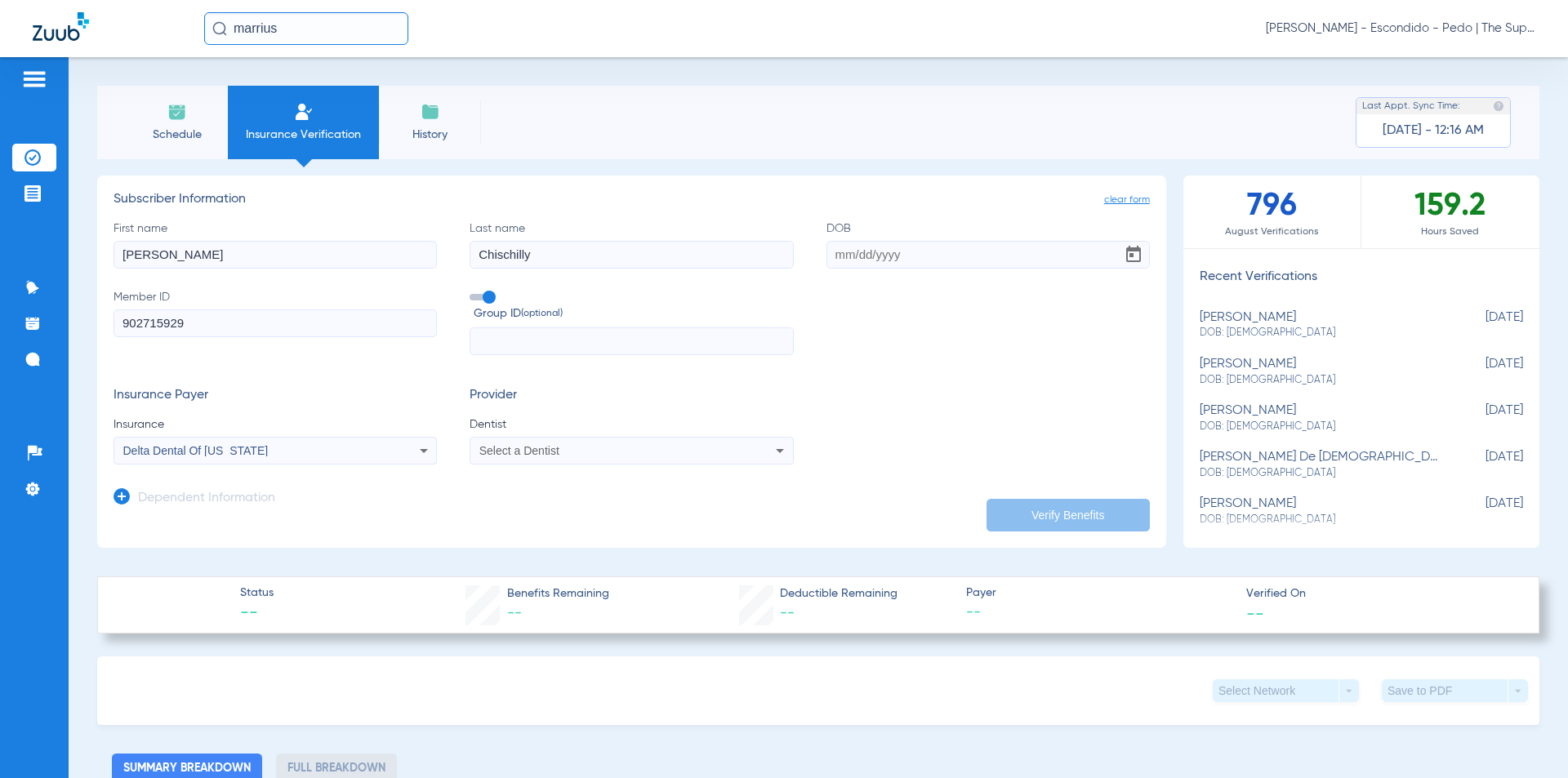
click at [593, 452] on div "Select a Dentist" at bounding box center [601, 450] width 244 height 11
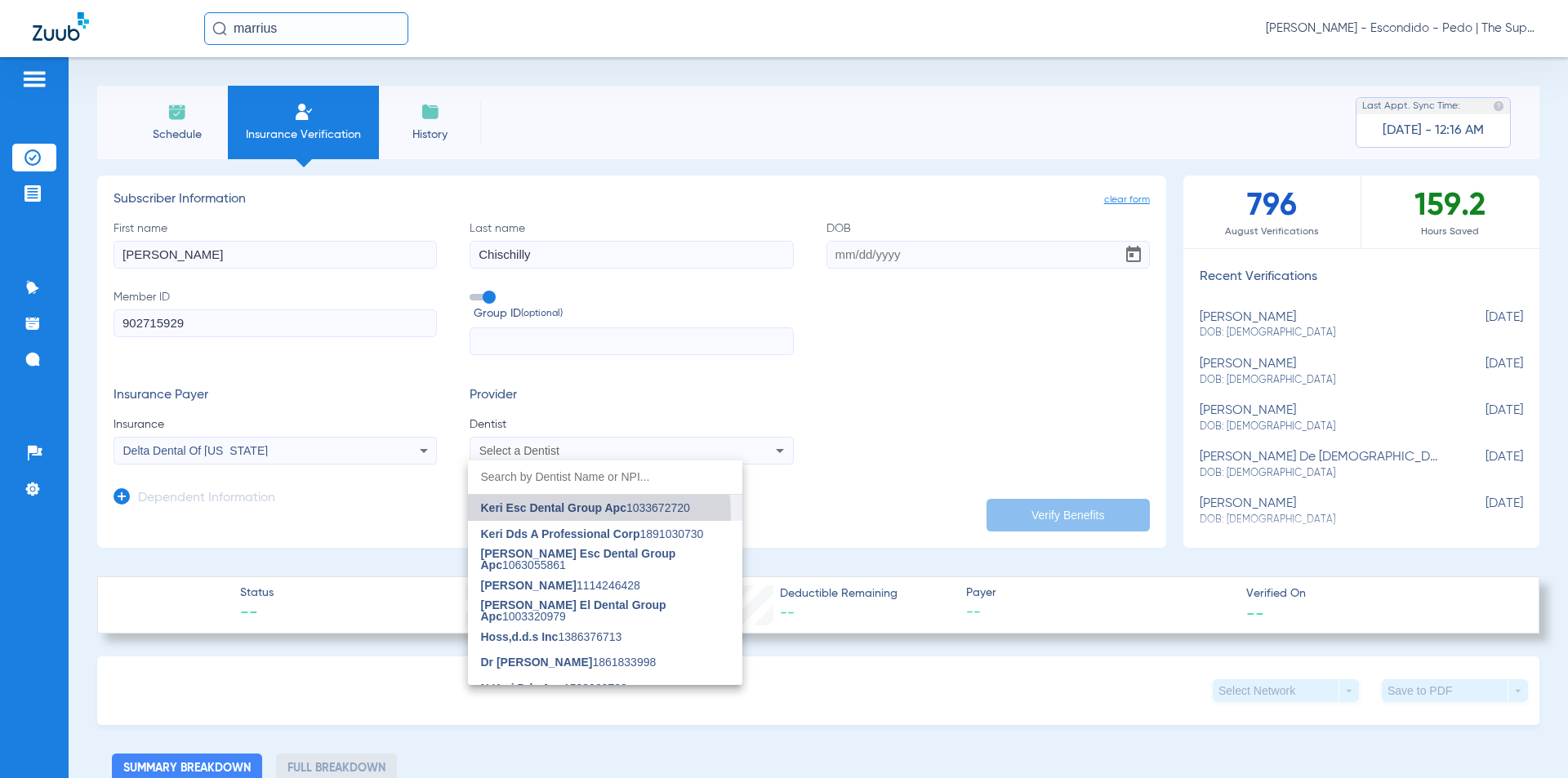
click at [558, 516] on mat-option "Keri Esc Dental Group Apc 1033672720" at bounding box center [605, 508] width 274 height 26
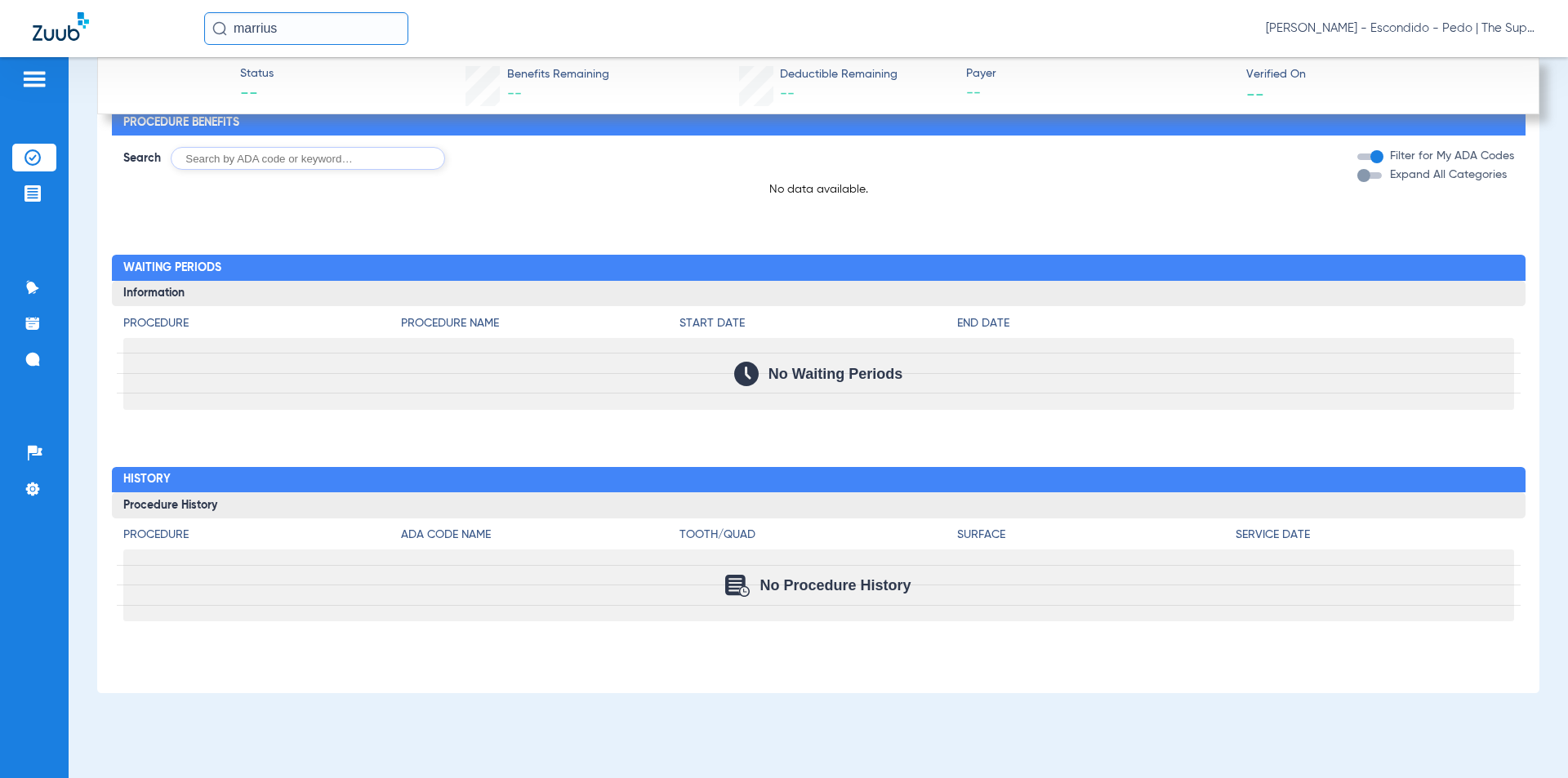
scroll to position [0, 0]
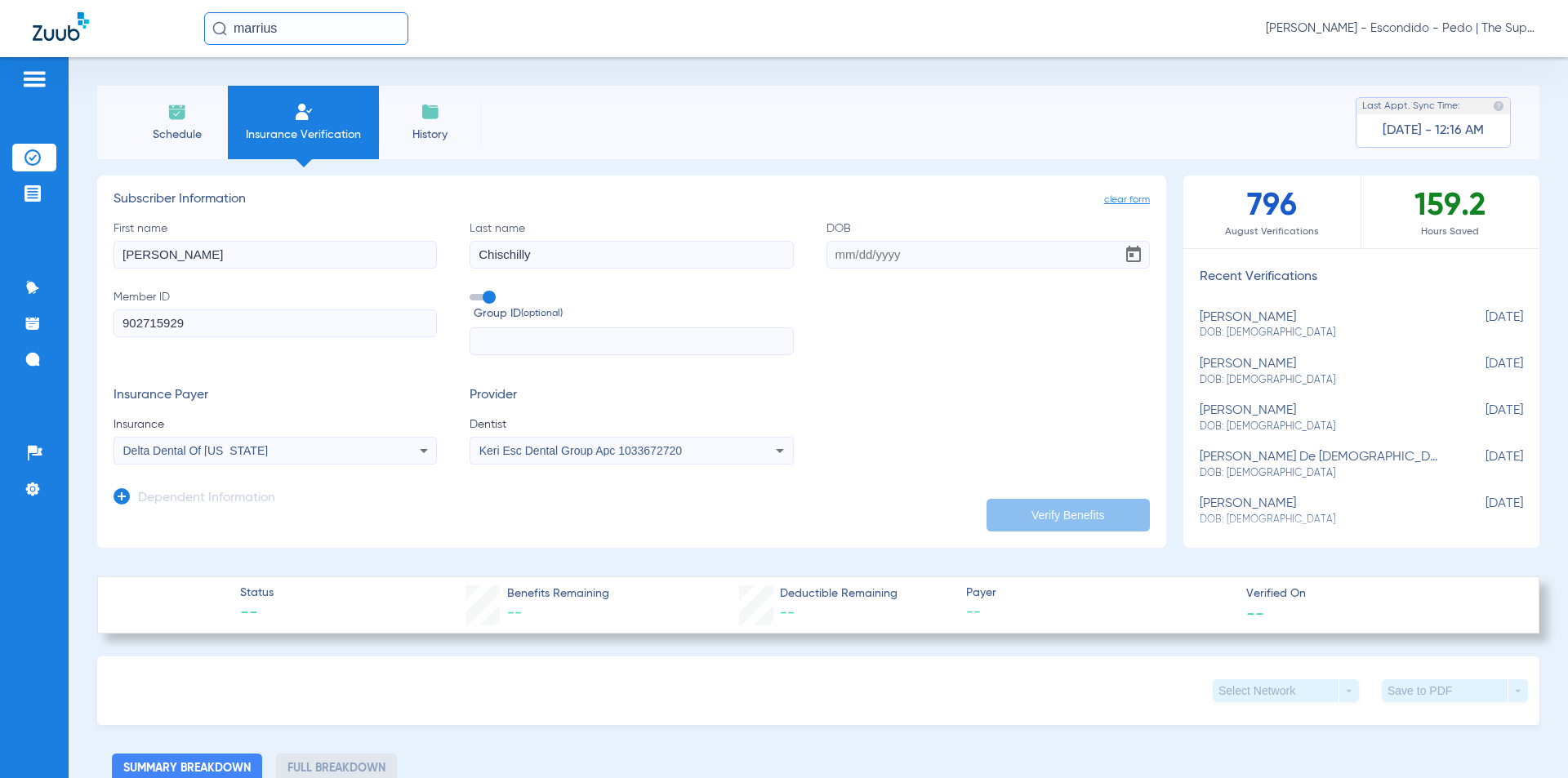
click at [831, 248] on input "DOB" at bounding box center [988, 255] width 324 height 28
type input "[DATE]"
click at [1009, 505] on button "Verify Benefits" at bounding box center [1068, 515] width 163 height 32
click at [974, 97] on div "Schedule Insurance Verification History Last Appt. Sync Time: [DATE] - 12:16 AM" at bounding box center [818, 122] width 1442 height 74
click at [1111, 77] on div "Schedule Insurance Verification History Last Appt. Sync Time: [DATE] - 12:16 AM…" at bounding box center [818, 417] width 1499 height 721
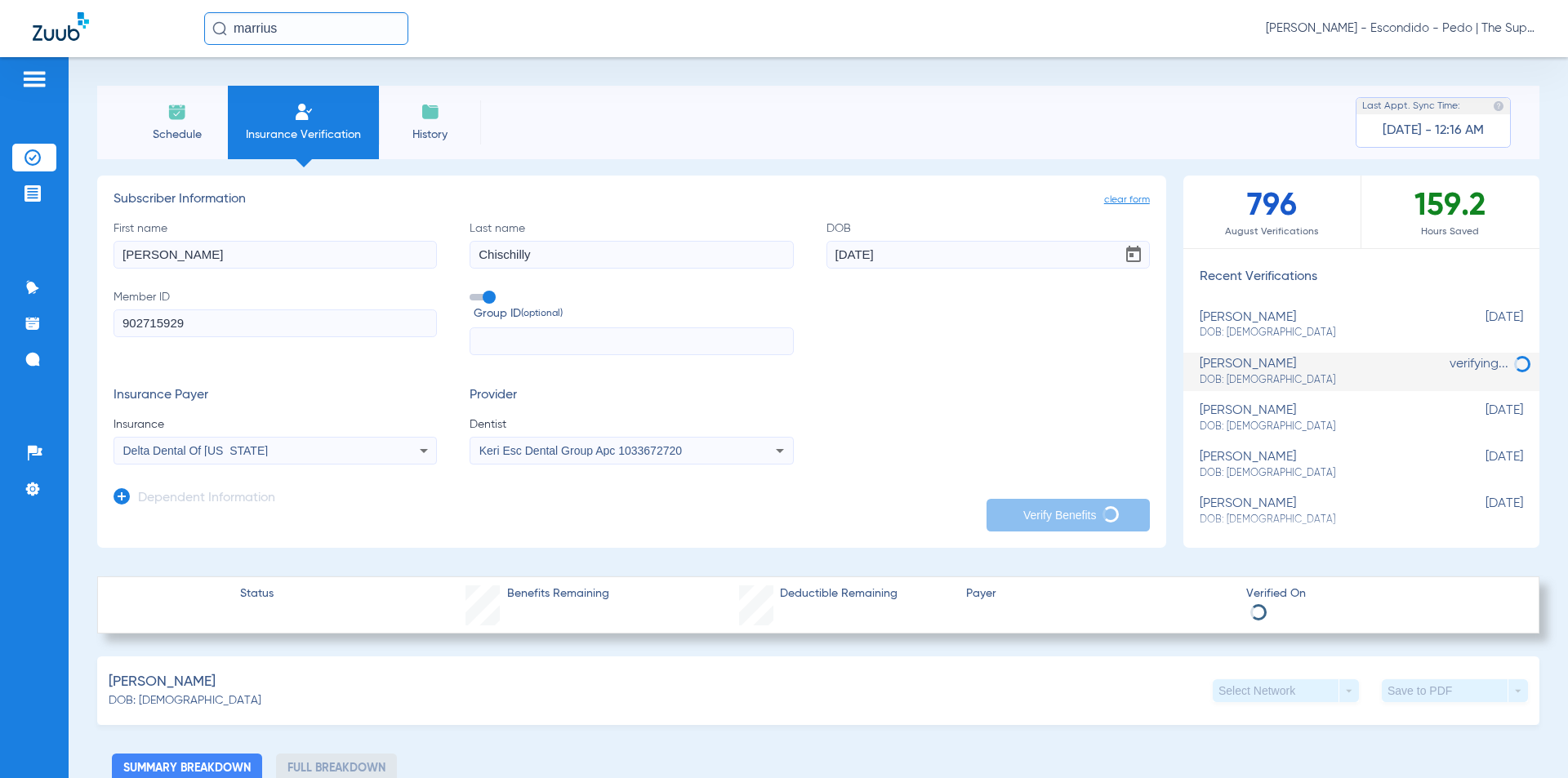
click at [843, 71] on div "Schedule Insurance Verification History Last Appt. Sync Time: [DATE] - 12:16 AM…" at bounding box center [818, 417] width 1499 height 721
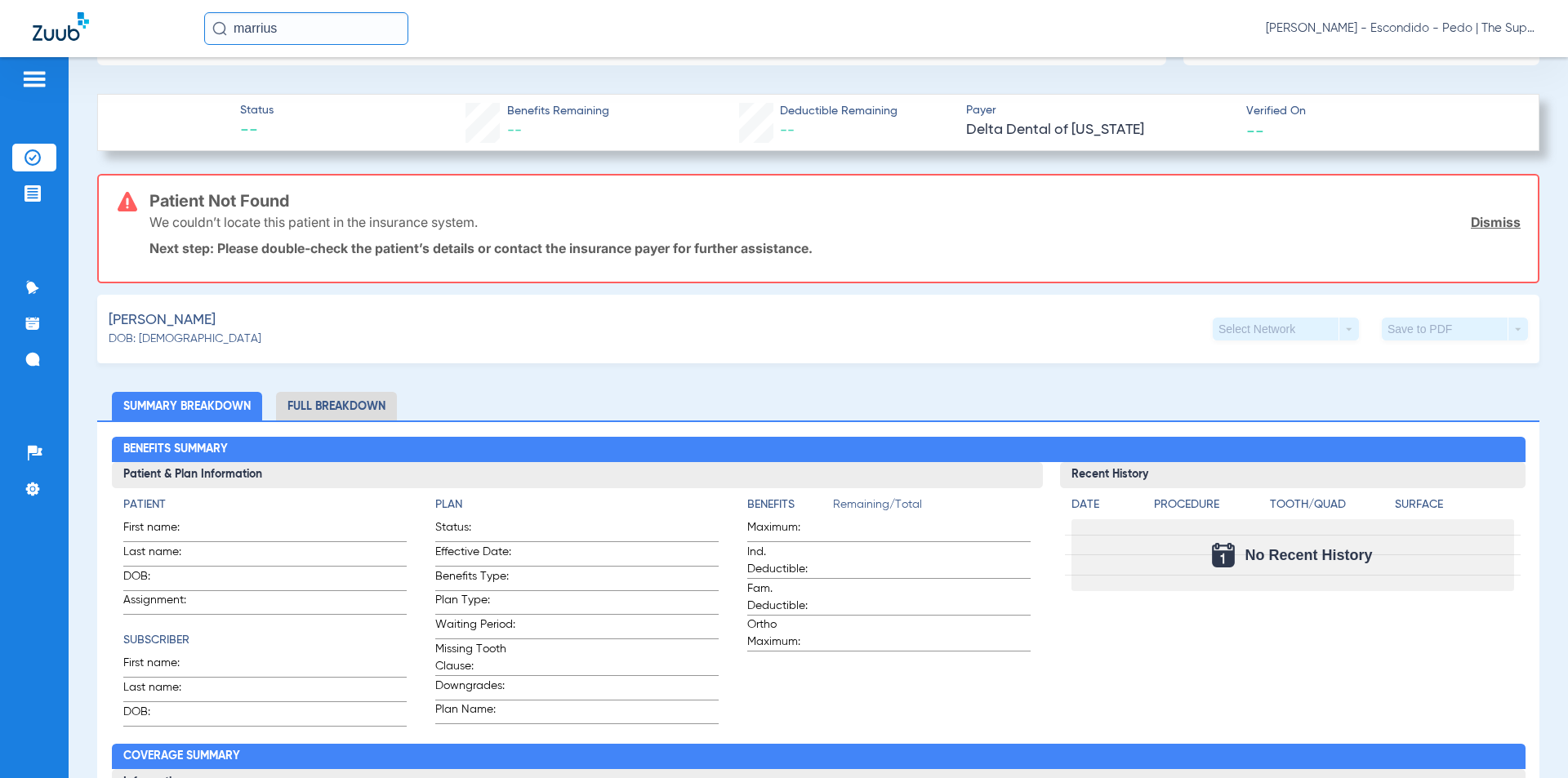
scroll to position [476, 0]
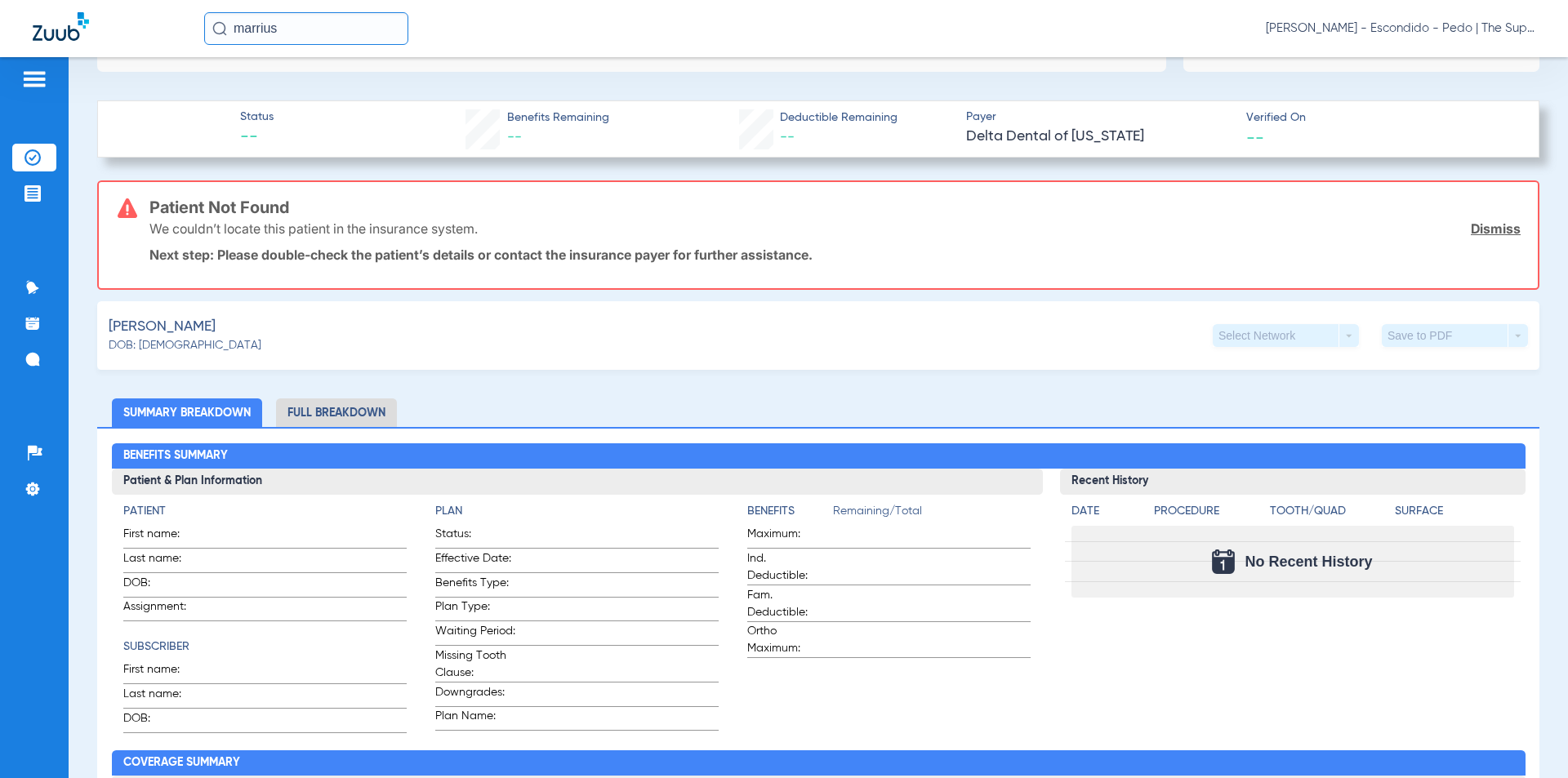
click at [900, 352] on div "[PERSON_NAME]: [DEMOGRAPHIC_DATA] Select Network arrow_drop_down Save to PDF ar…" at bounding box center [818, 335] width 1442 height 69
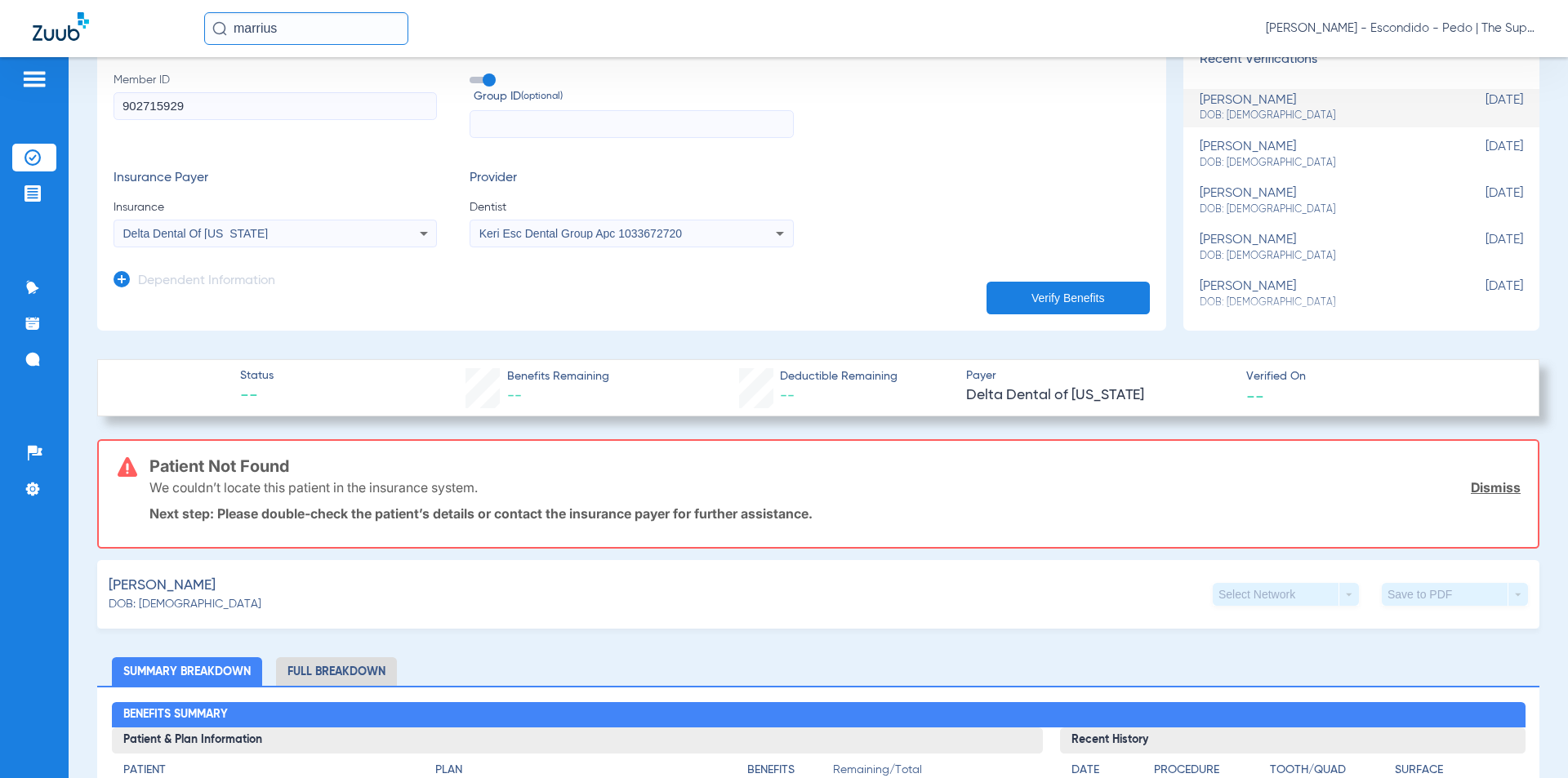
scroll to position [204, 0]
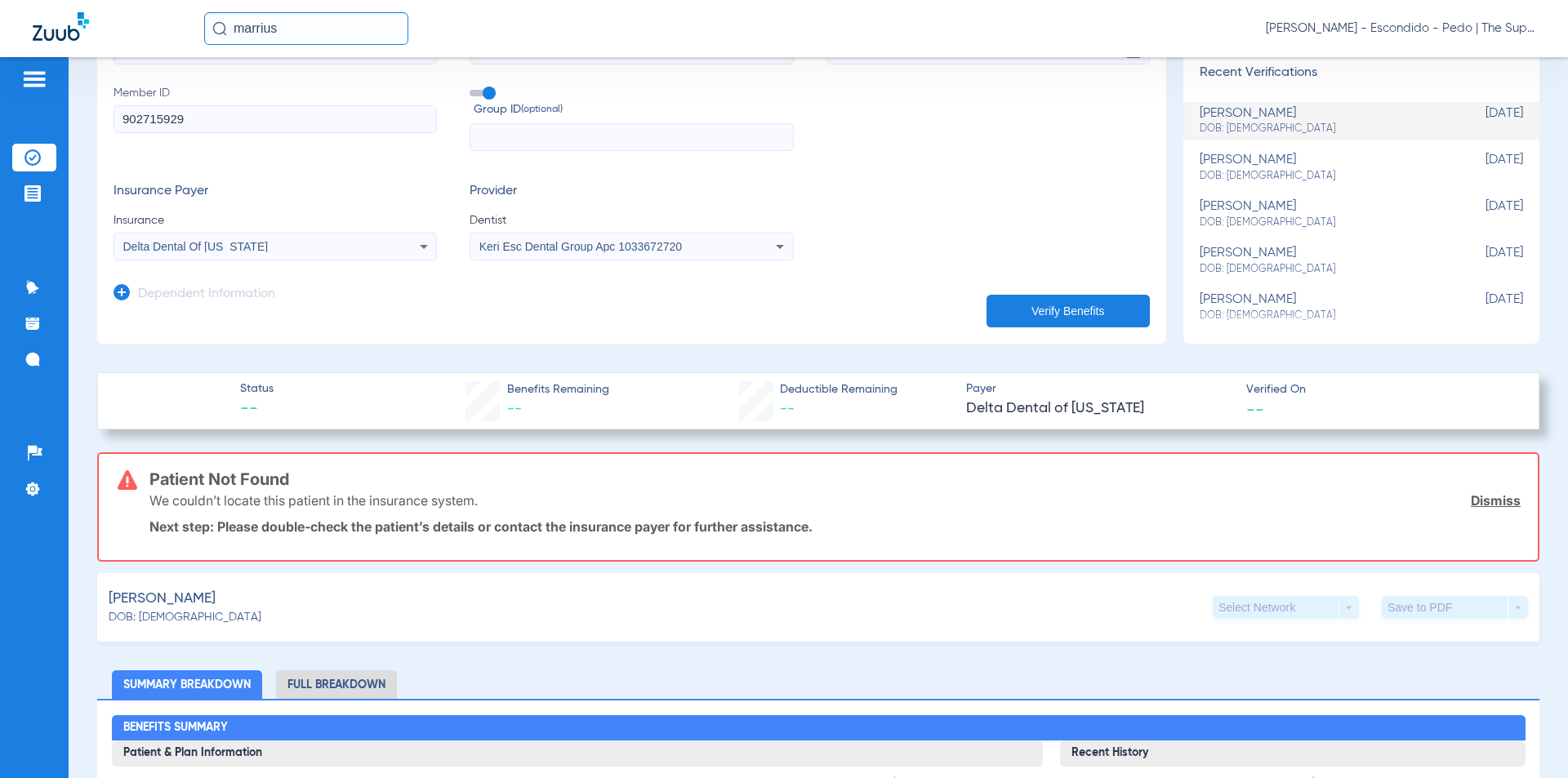
click at [882, 98] on div "First name [PERSON_NAME] Last name [PERSON_NAME] DOB [DEMOGRAPHIC_DATA] Member …" at bounding box center [632, 84] width 1036 height 136
